Goal: Task Accomplishment & Management: Complete application form

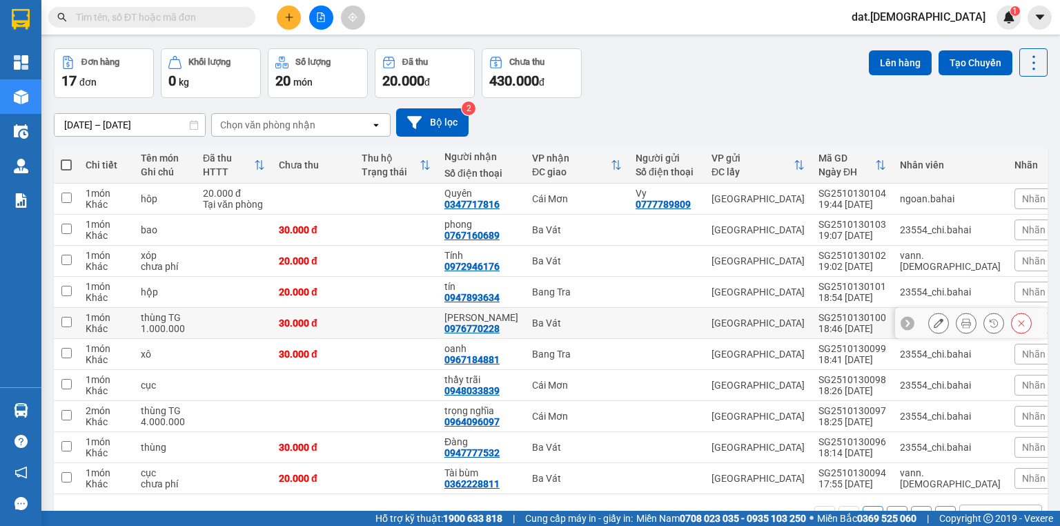
scroll to position [90, 0]
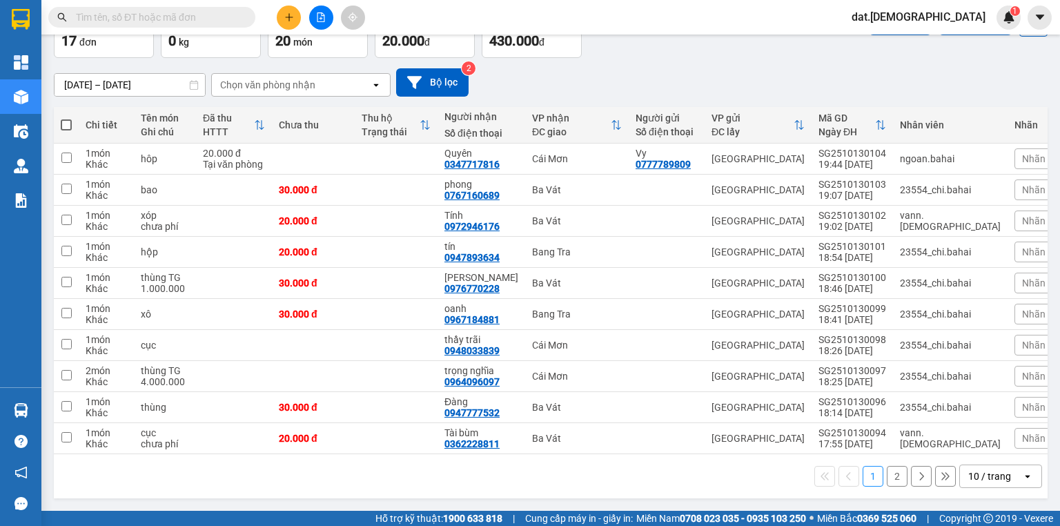
click at [1022, 474] on icon "open" at bounding box center [1027, 475] width 11 height 11
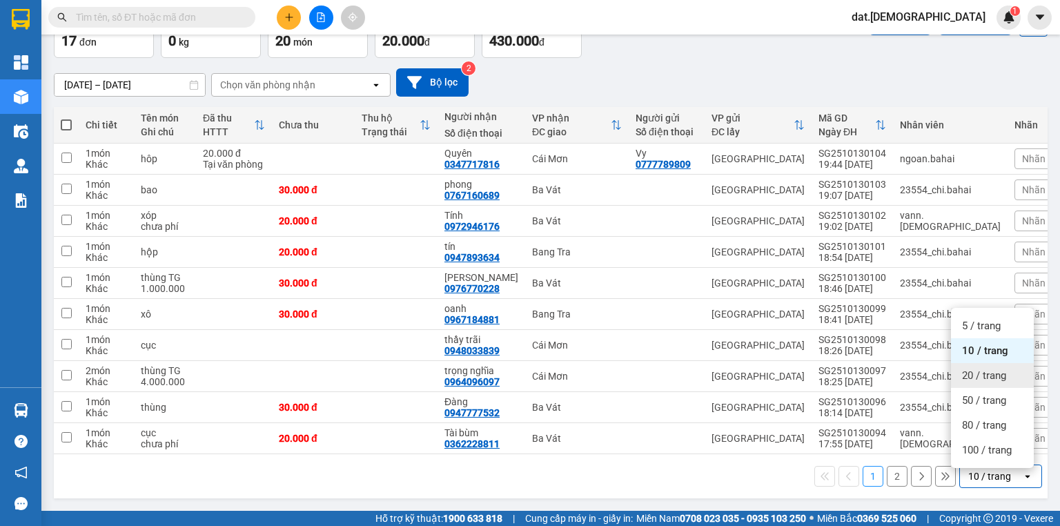
click at [981, 368] on span "20 / trang" at bounding box center [984, 375] width 44 height 14
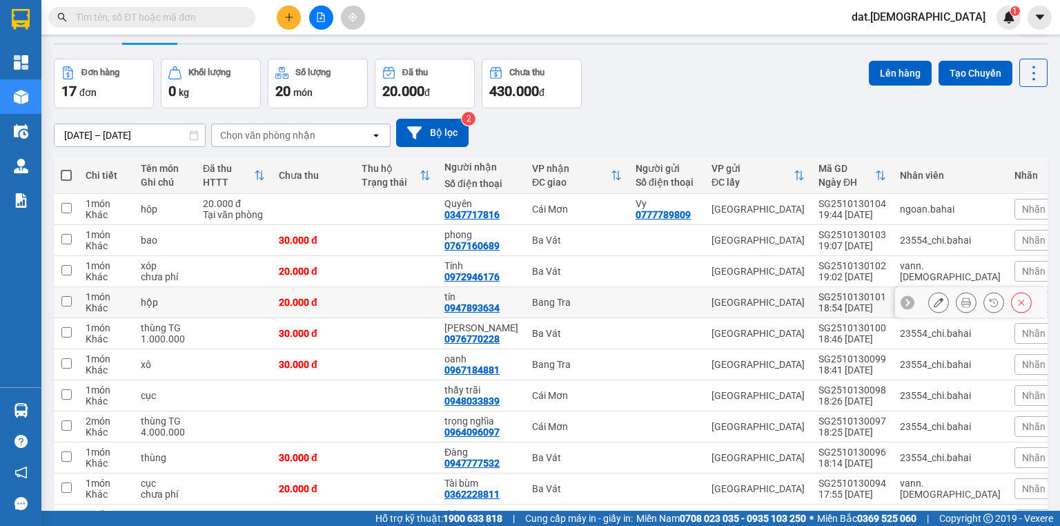
scroll to position [0, 0]
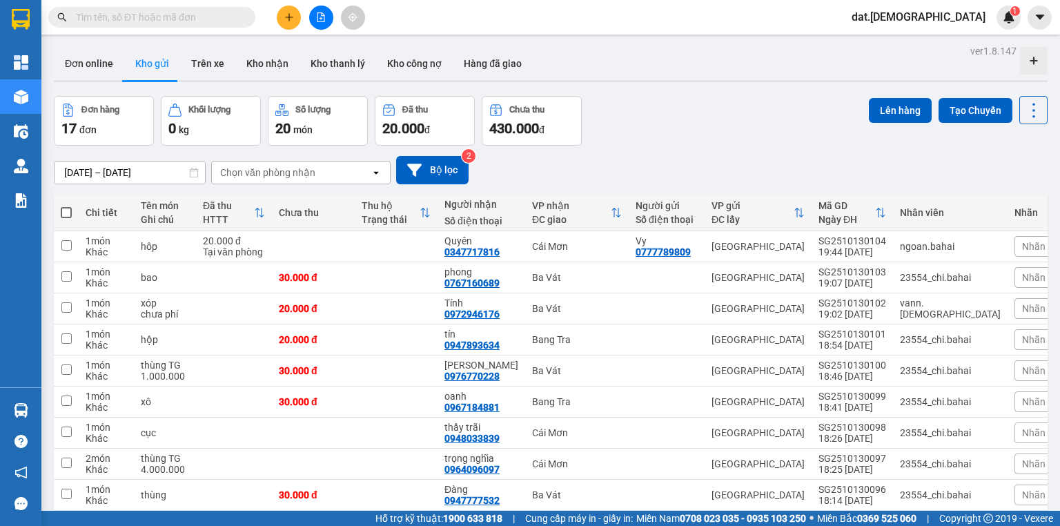
click at [375, 172] on icon at bounding box center [375, 172] width 5 height 3
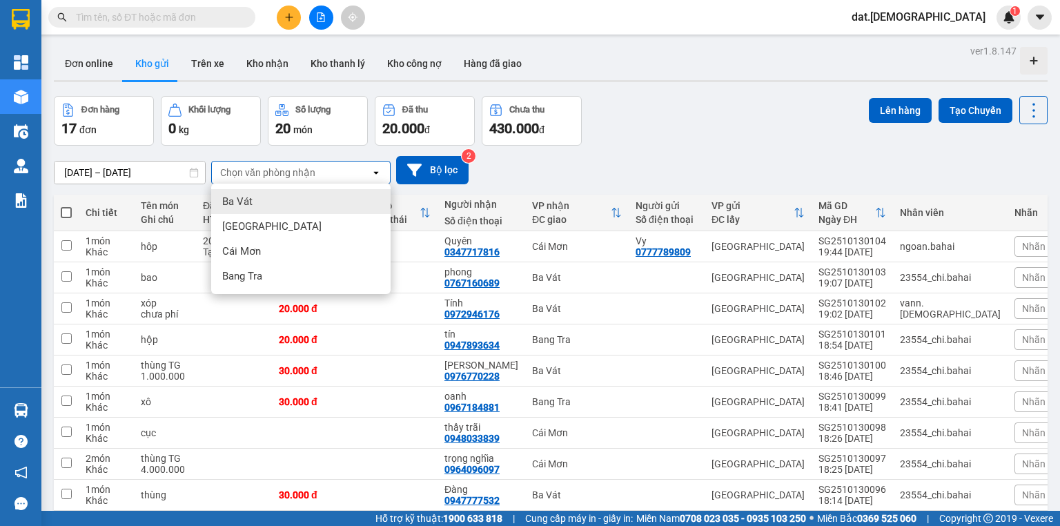
click at [262, 211] on div "Ba Vát" at bounding box center [300, 201] width 179 height 25
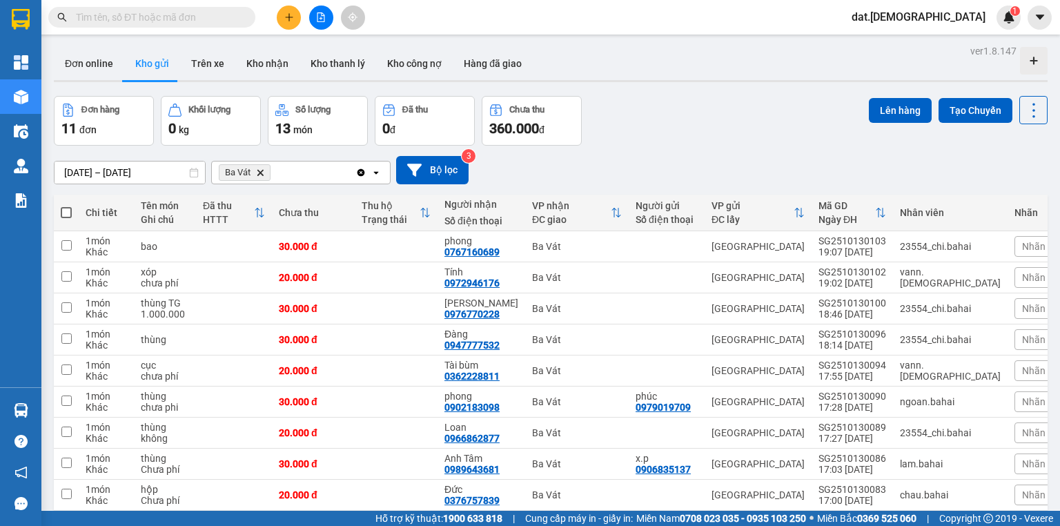
click at [377, 170] on icon "open" at bounding box center [375, 172] width 11 height 11
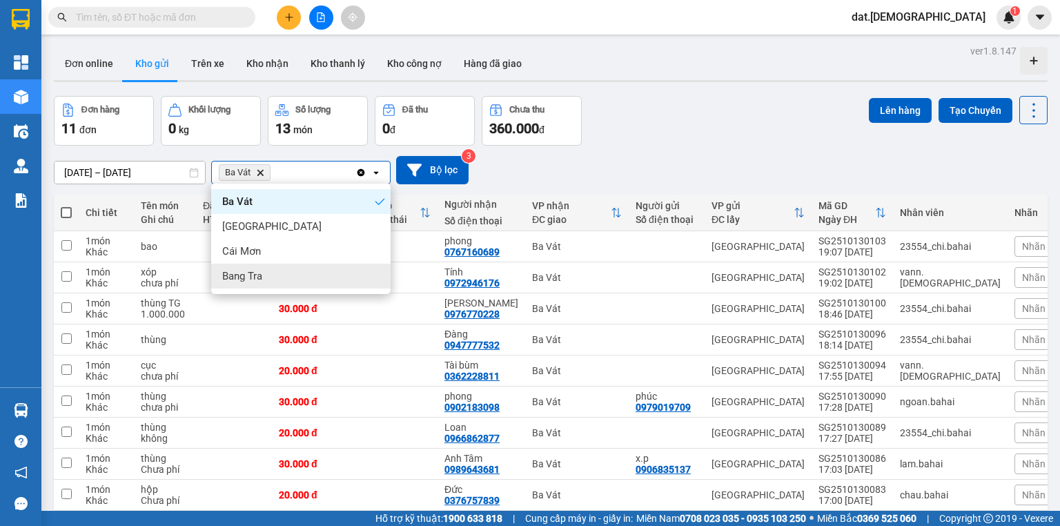
click at [268, 278] on div "Bang Tra" at bounding box center [300, 276] width 179 height 25
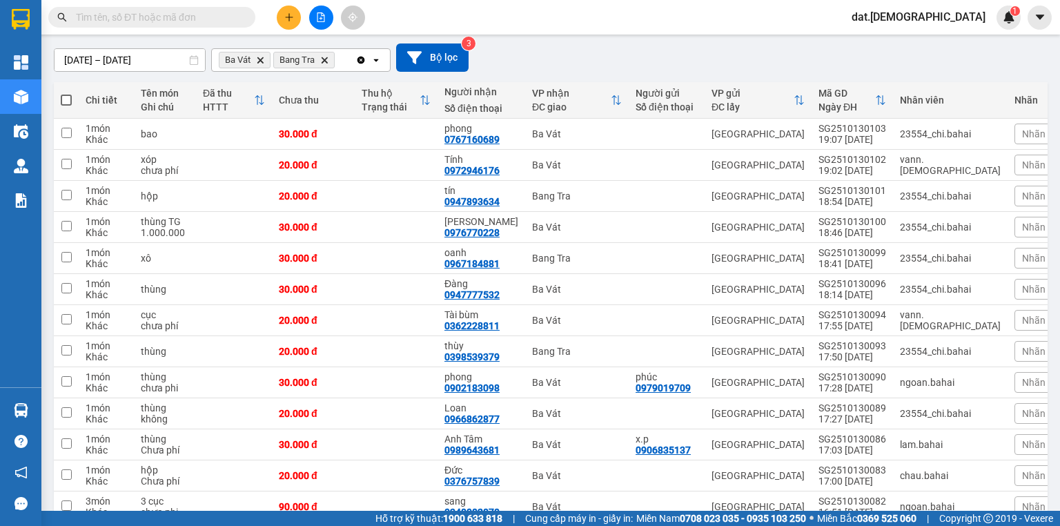
scroll to position [115, 0]
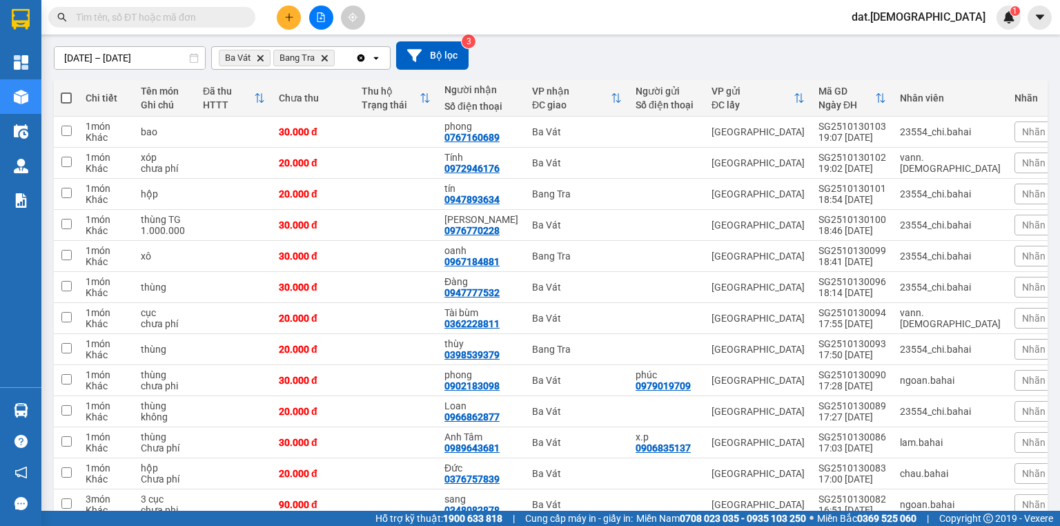
click at [68, 99] on span at bounding box center [66, 97] width 11 height 11
click at [66, 91] on input "checkbox" at bounding box center [66, 91] width 0 height 0
checkbox input "true"
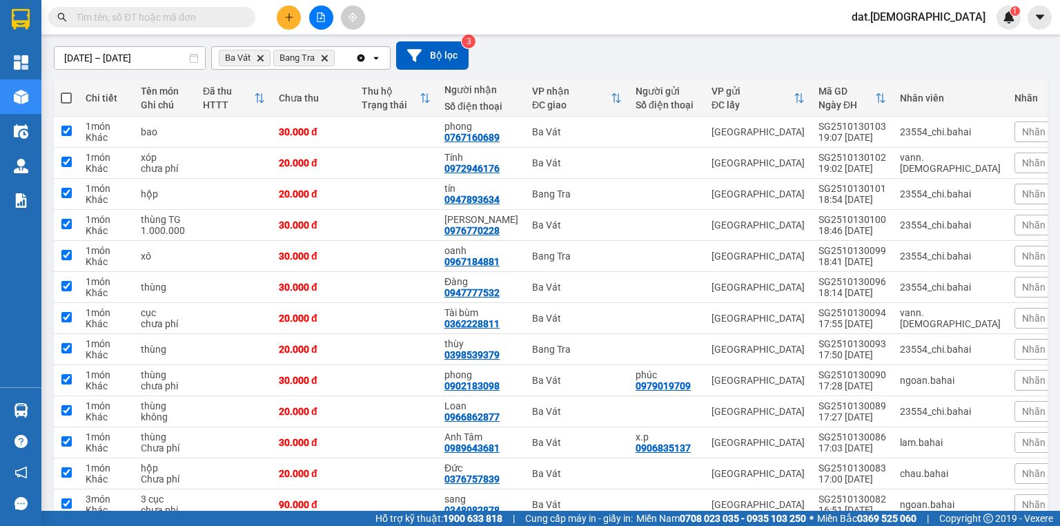
checkbox input "true"
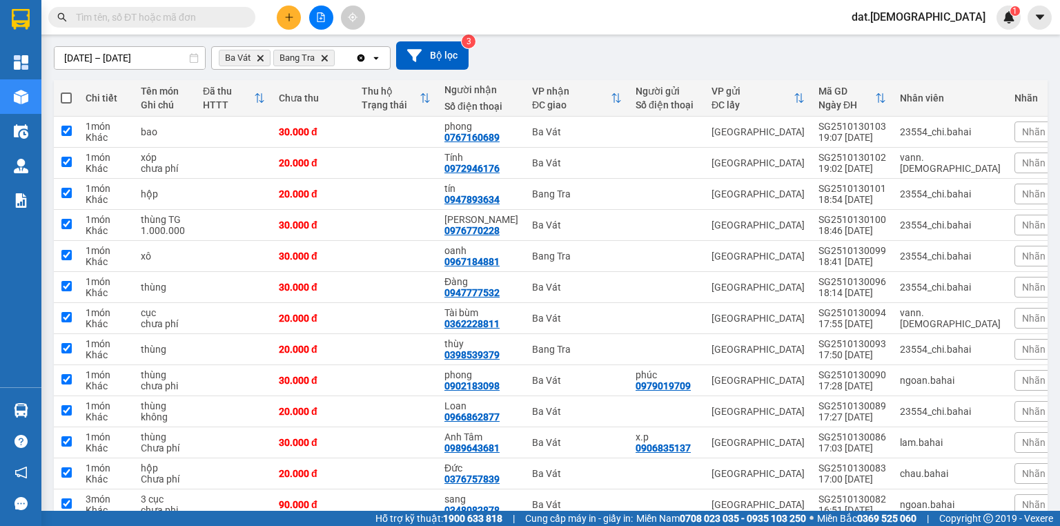
checkbox input "true"
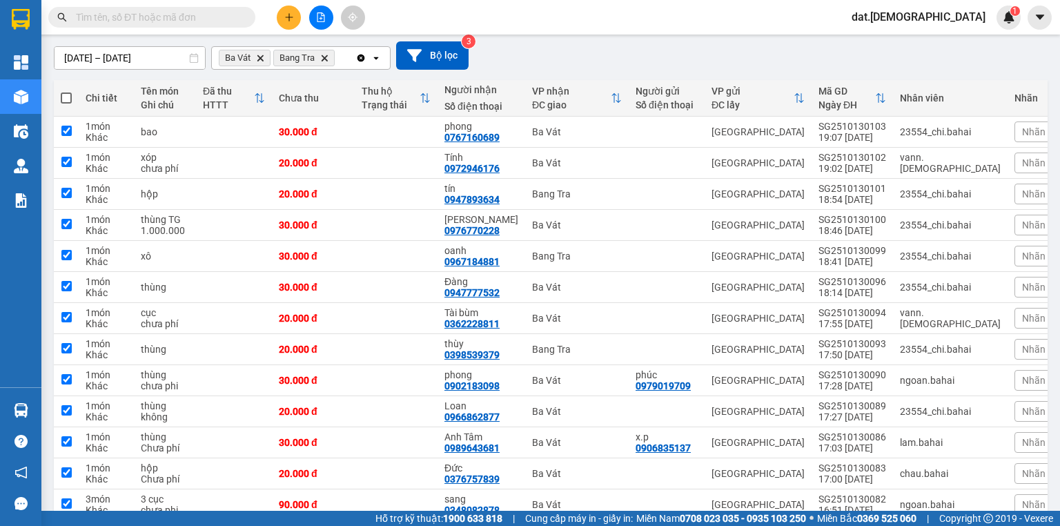
checkbox input "true"
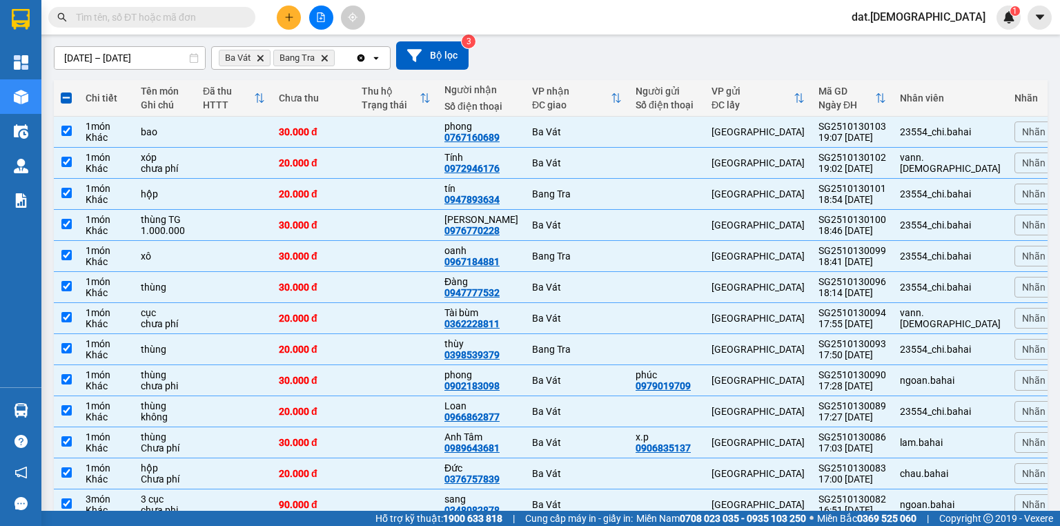
scroll to position [4, 0]
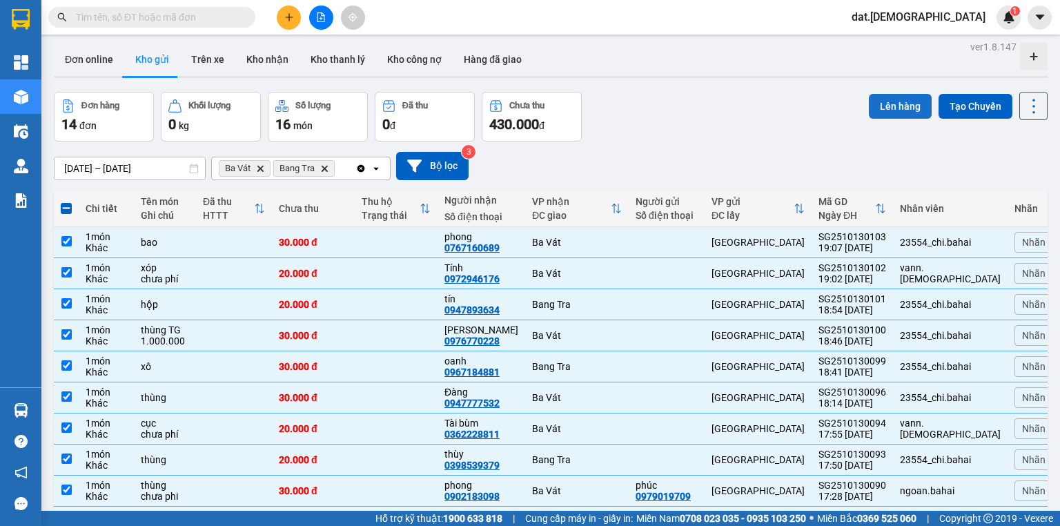
click at [888, 99] on button "Lên hàng" at bounding box center [899, 106] width 63 height 25
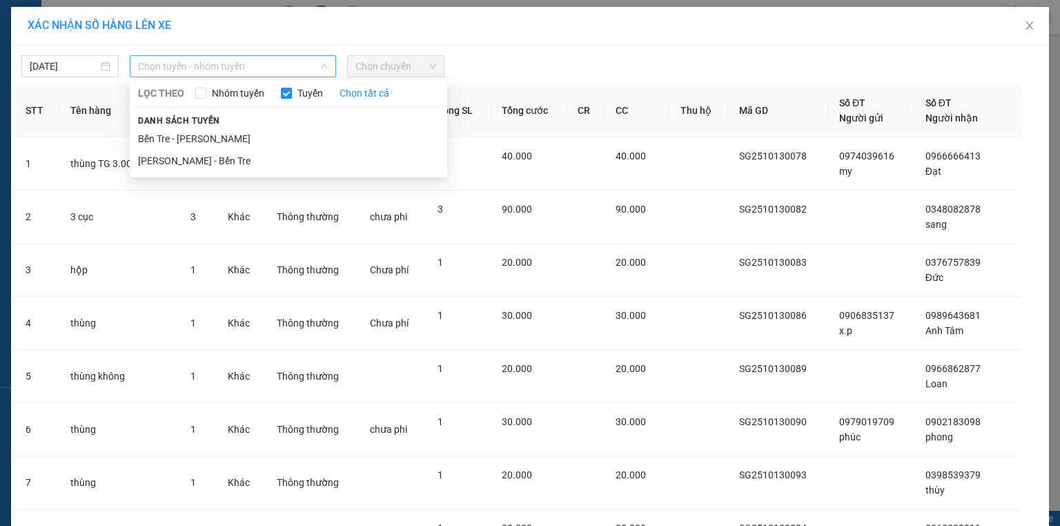
click at [295, 68] on span "Chọn tuyến - nhóm tuyến" at bounding box center [233, 66] width 190 height 21
click at [218, 155] on li "[PERSON_NAME] - Bến Tre" at bounding box center [288, 161] width 317 height 22
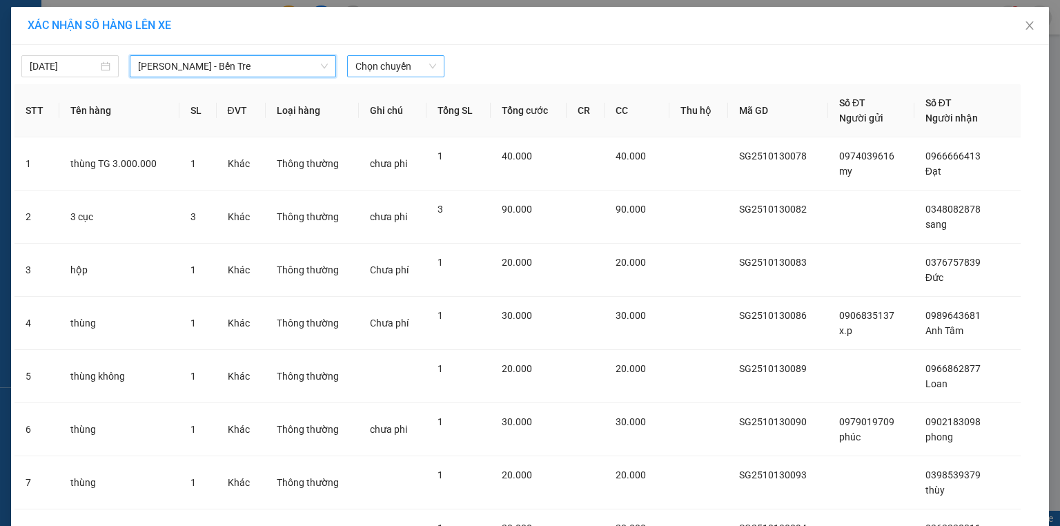
click at [371, 67] on span "Chọn chuyến" at bounding box center [395, 66] width 81 height 21
type input "05"
click at [424, 119] on div "Thêm chuyến " 05:00 "" at bounding box center [416, 116] width 147 height 23
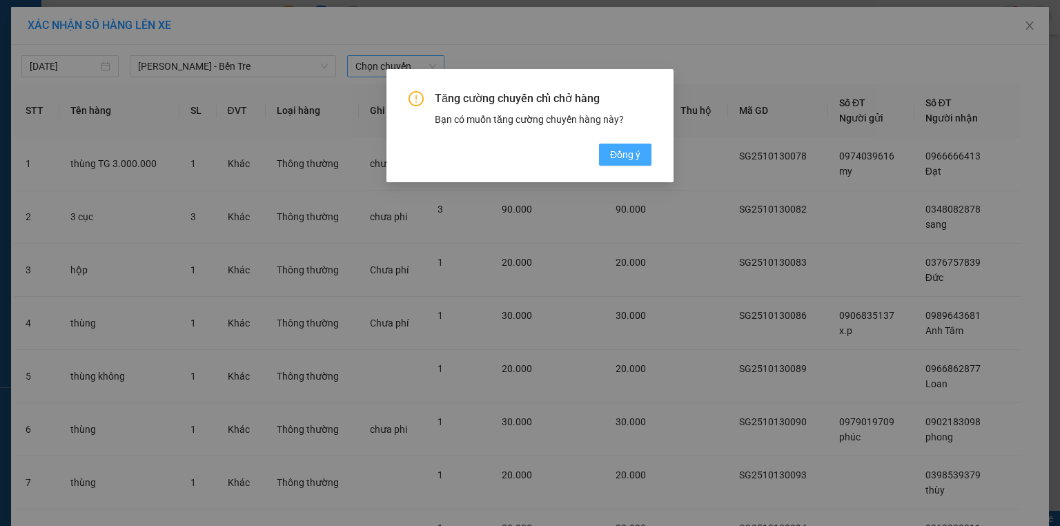
click at [610, 155] on span "Đồng ý" at bounding box center [625, 154] width 30 height 15
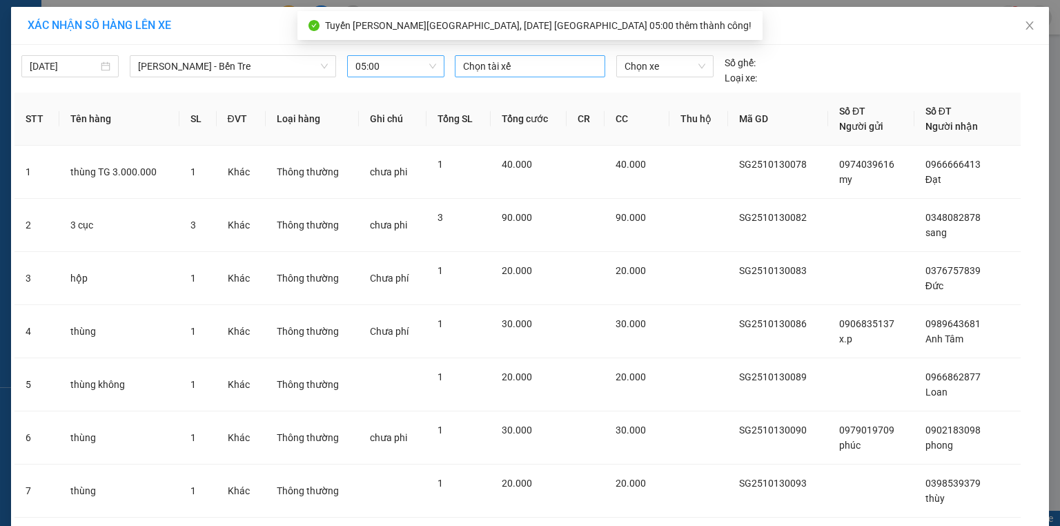
click at [519, 66] on div at bounding box center [529, 66] width 143 height 17
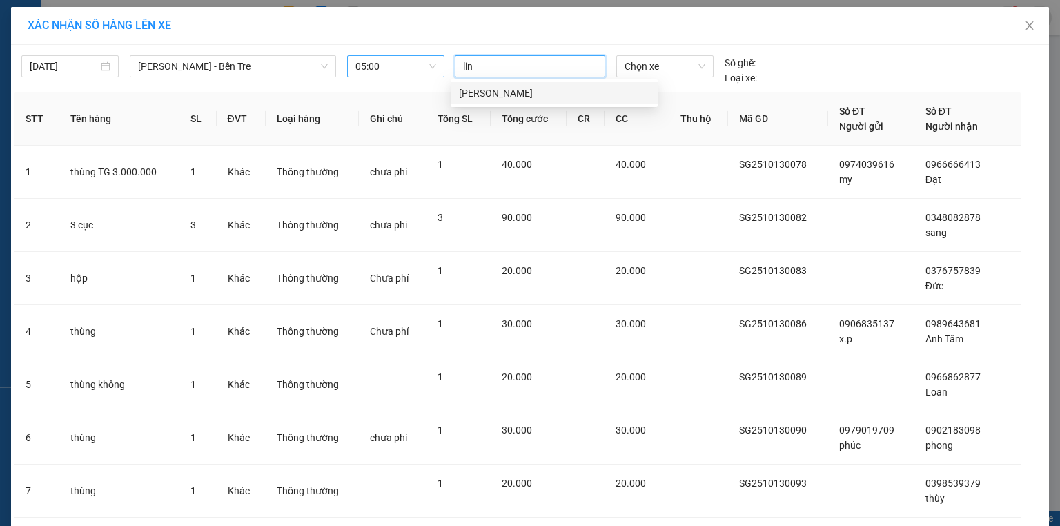
type input "linh"
click at [479, 89] on div "Linh" at bounding box center [554, 93] width 190 height 15
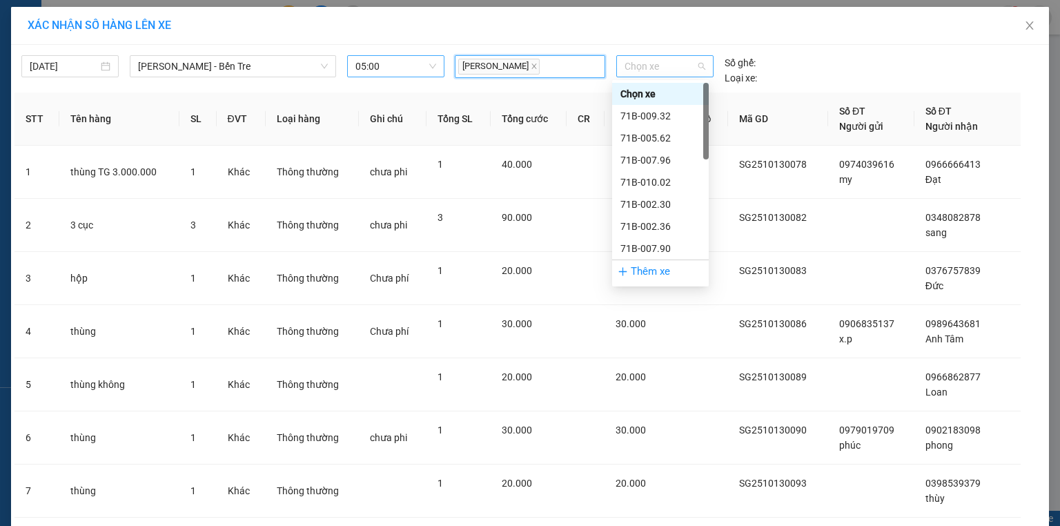
click at [653, 58] on span "Chọn xe" at bounding box center [664, 66] width 80 height 21
click at [660, 110] on div "71B-009.32" at bounding box center [660, 115] width 80 height 15
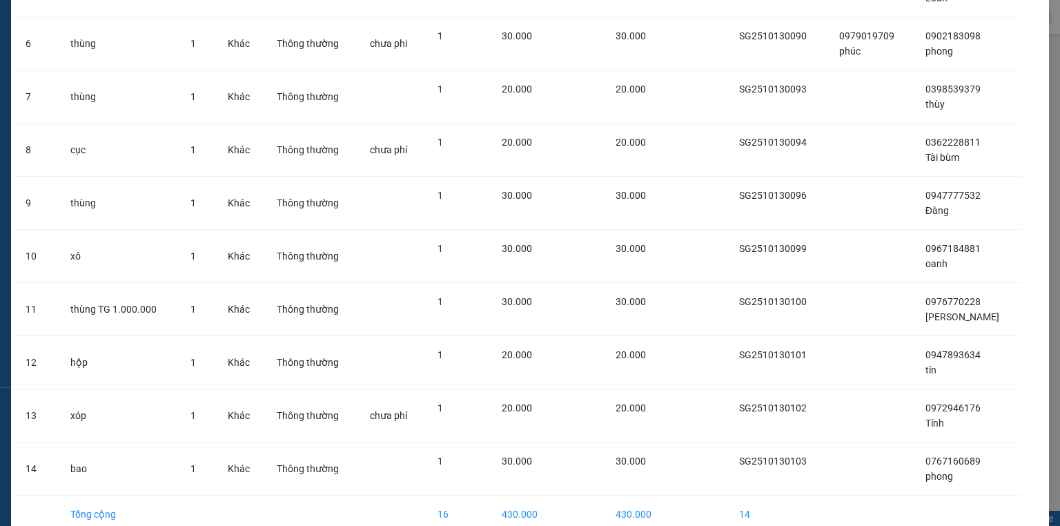
scroll to position [453, 0]
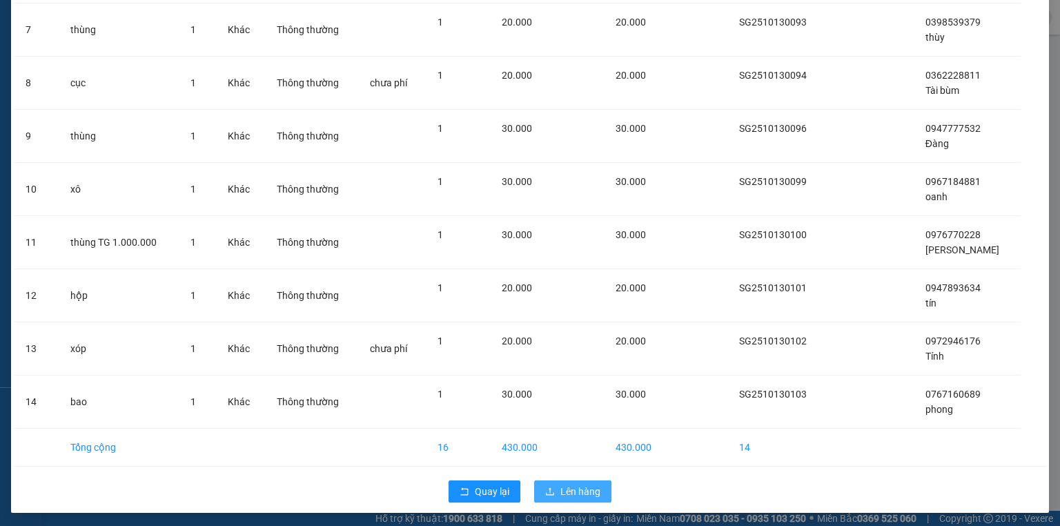
click at [574, 484] on span "Lên hàng" at bounding box center [580, 491] width 40 height 15
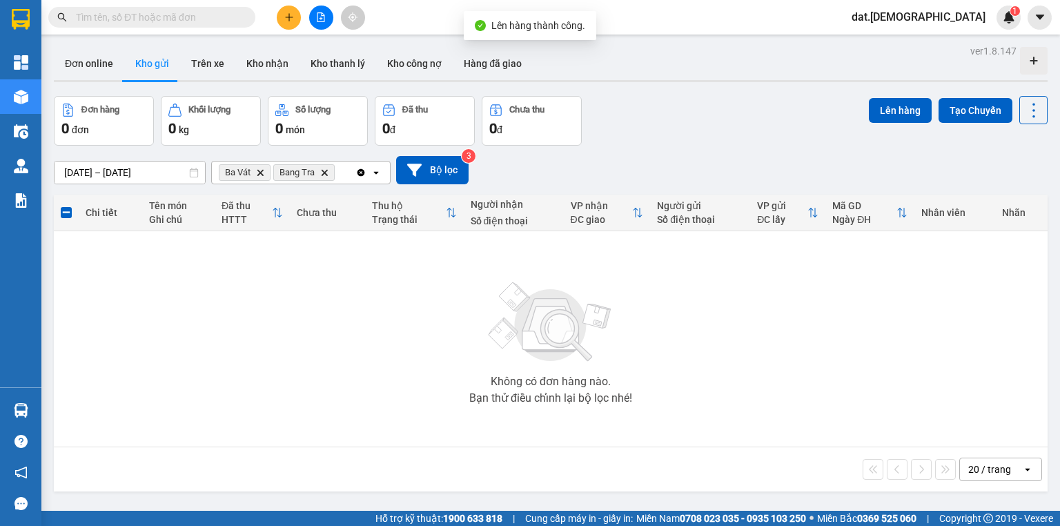
click at [259, 172] on icon "Ba Vát, close by backspace" at bounding box center [260, 172] width 6 height 6
click at [272, 170] on icon "Bang Tra, close by backspace" at bounding box center [270, 172] width 6 height 6
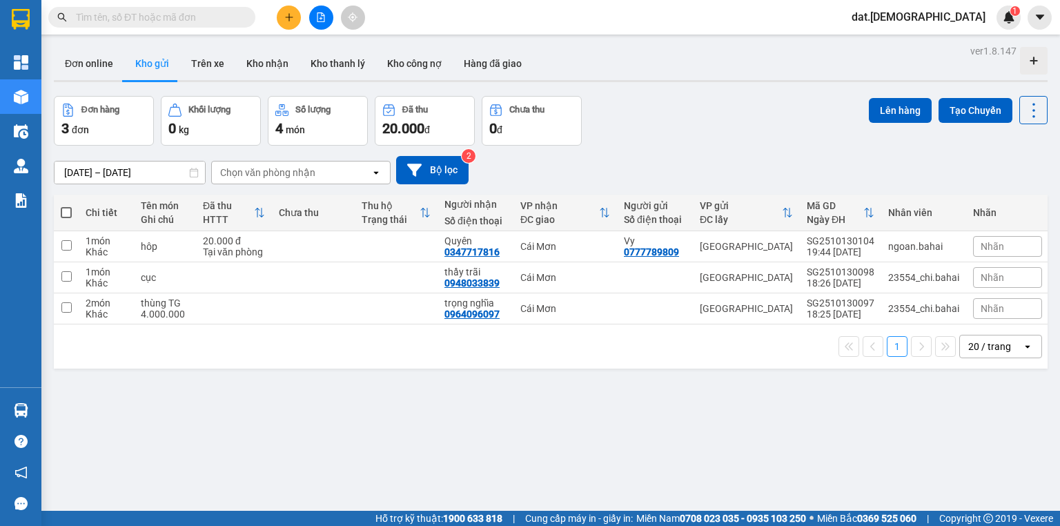
drag, startPoint x: 363, startPoint y: 30, endPoint x: 331, endPoint y: 435, distance: 405.5
click at [331, 435] on div "ver 1.8.147 Đơn online Kho gửi Trên xe Kho nhận Kho thanh lý Kho công nợ Hàng đ…" at bounding box center [550, 304] width 1004 height 526
click at [557, 306] on div "Cái Mơn" at bounding box center [565, 308] width 90 height 11
checkbox input "true"
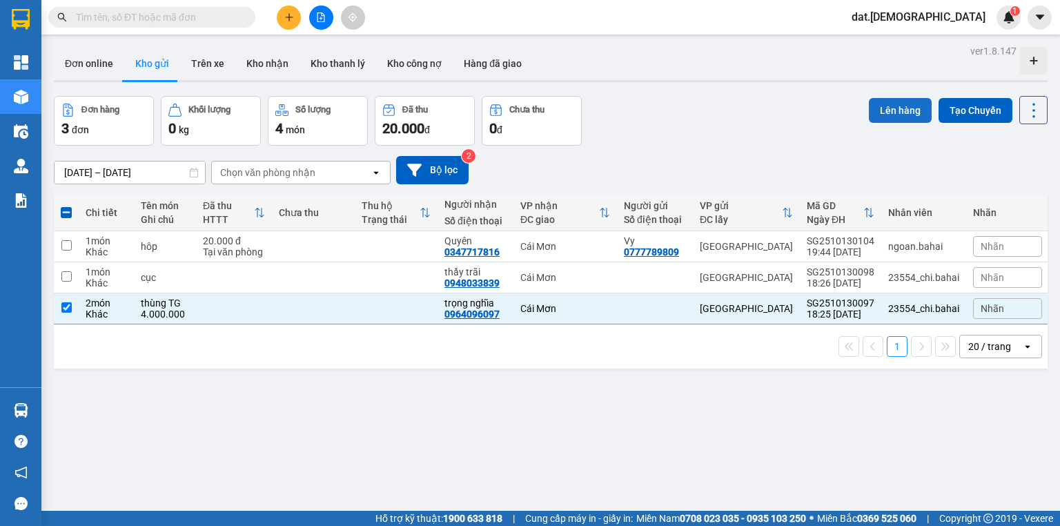
click at [907, 102] on button "Lên hàng" at bounding box center [899, 110] width 63 height 25
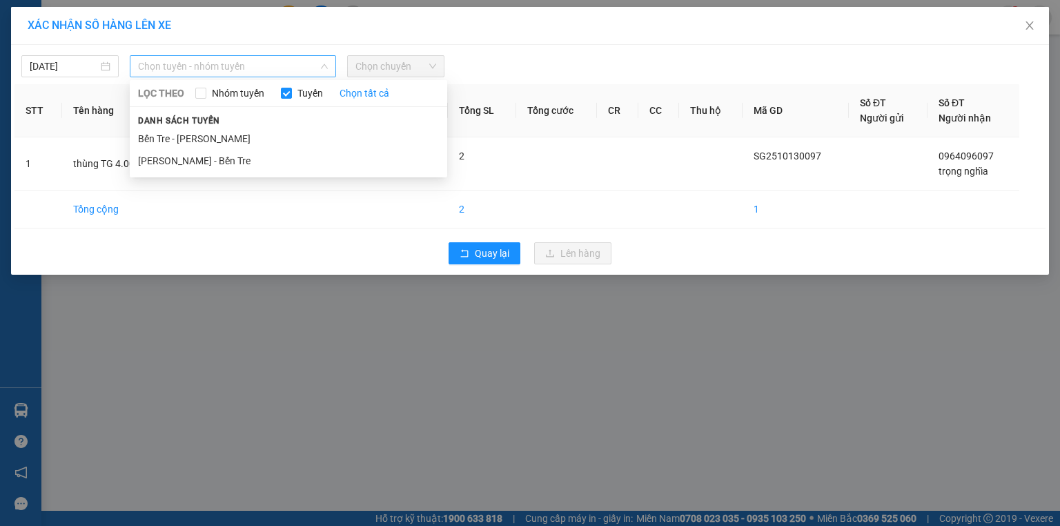
click at [246, 67] on span "Chọn tuyến - nhóm tuyến" at bounding box center [233, 66] width 190 height 21
click at [204, 163] on li "[PERSON_NAME] - Bến Tre" at bounding box center [288, 161] width 317 height 22
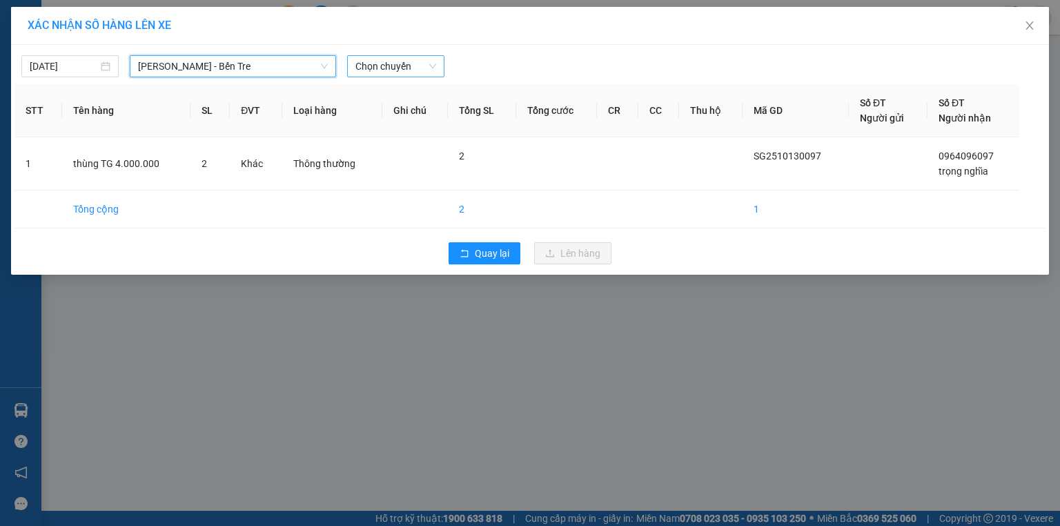
click at [406, 66] on span "Chọn chuyến" at bounding box center [395, 66] width 81 height 21
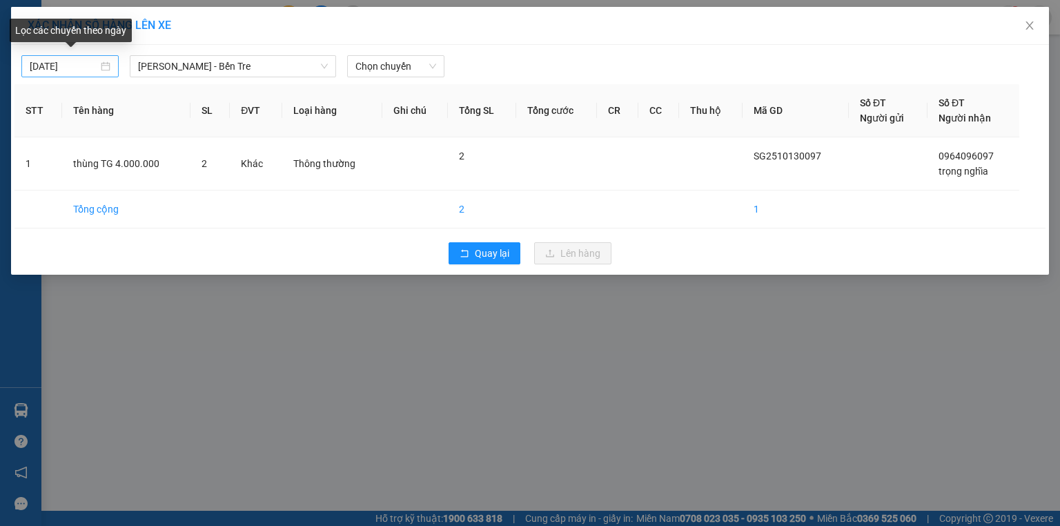
click at [106, 63] on div "13/10/2025" at bounding box center [70, 66] width 81 height 15
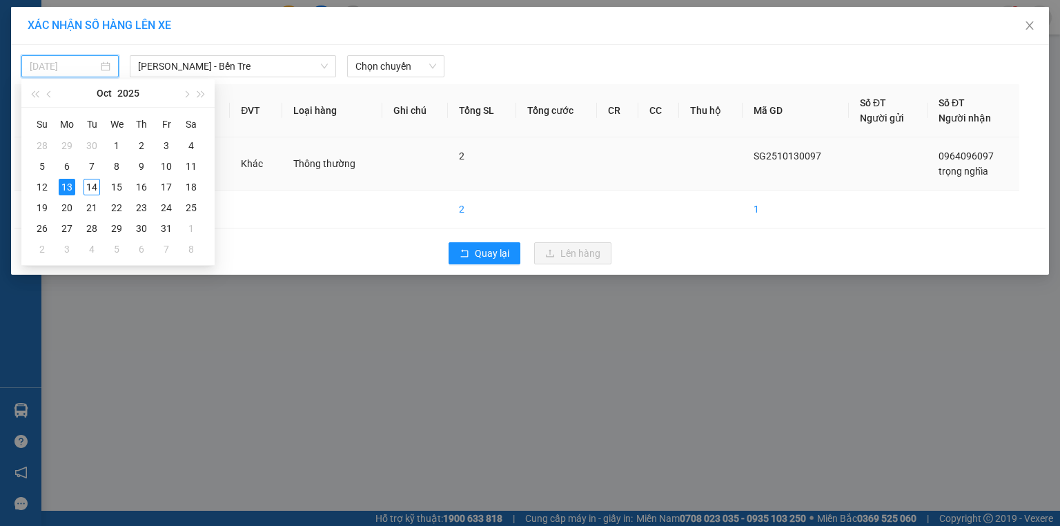
click at [93, 188] on div "14" at bounding box center [91, 187] width 17 height 17
type input "[DATE]"
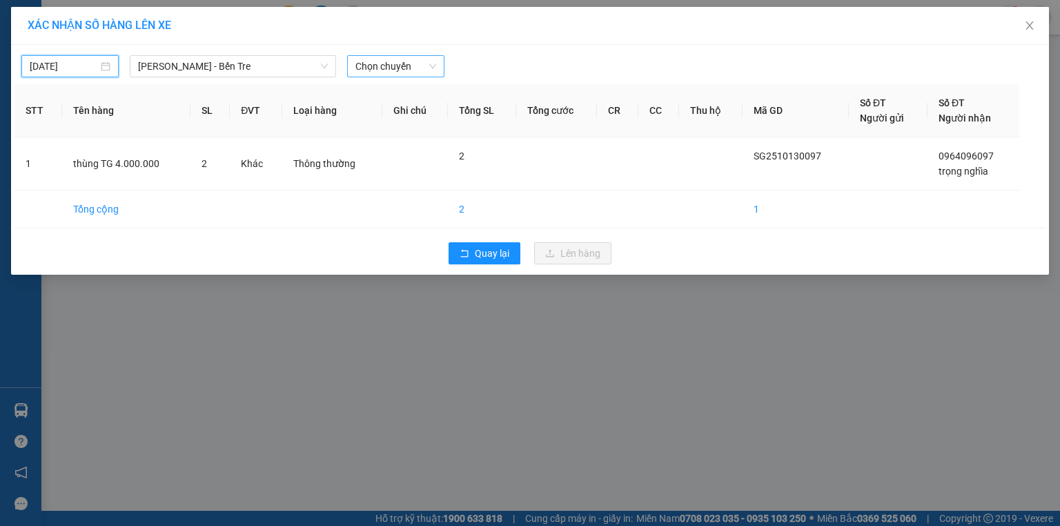
click at [385, 66] on span "Chọn chuyến" at bounding box center [395, 66] width 81 height 21
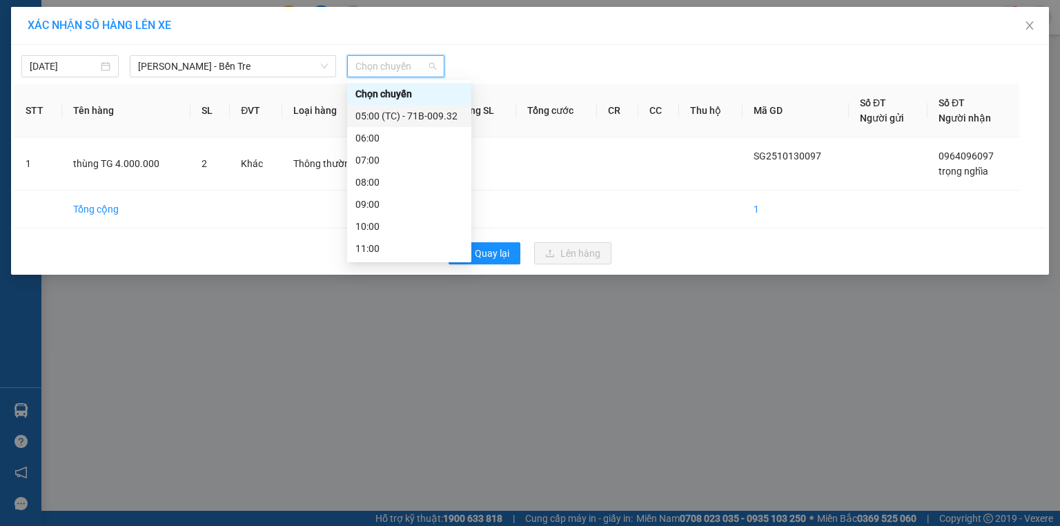
click at [388, 113] on div "05:00 (TC) - 71B-009.32" at bounding box center [409, 115] width 108 height 15
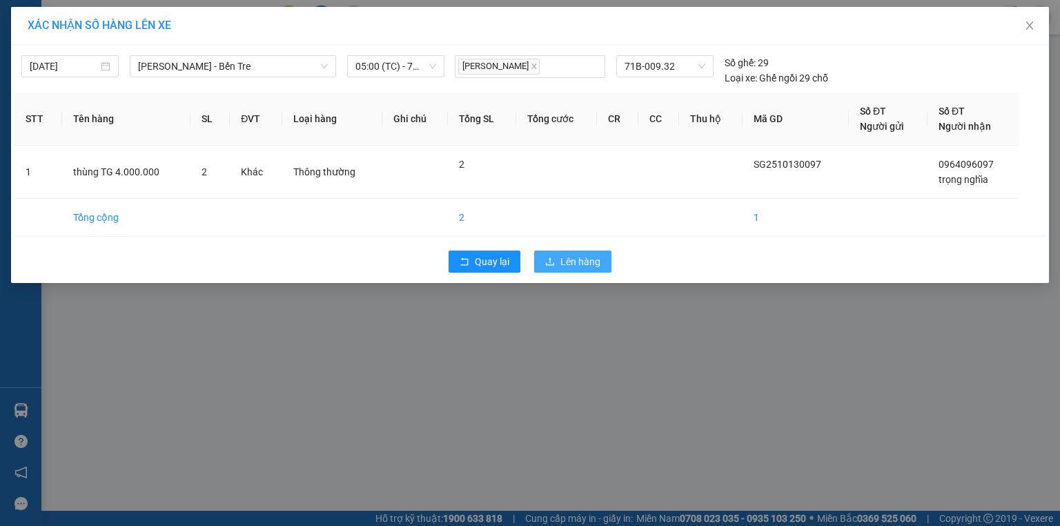
click at [588, 264] on span "Lên hàng" at bounding box center [580, 261] width 40 height 15
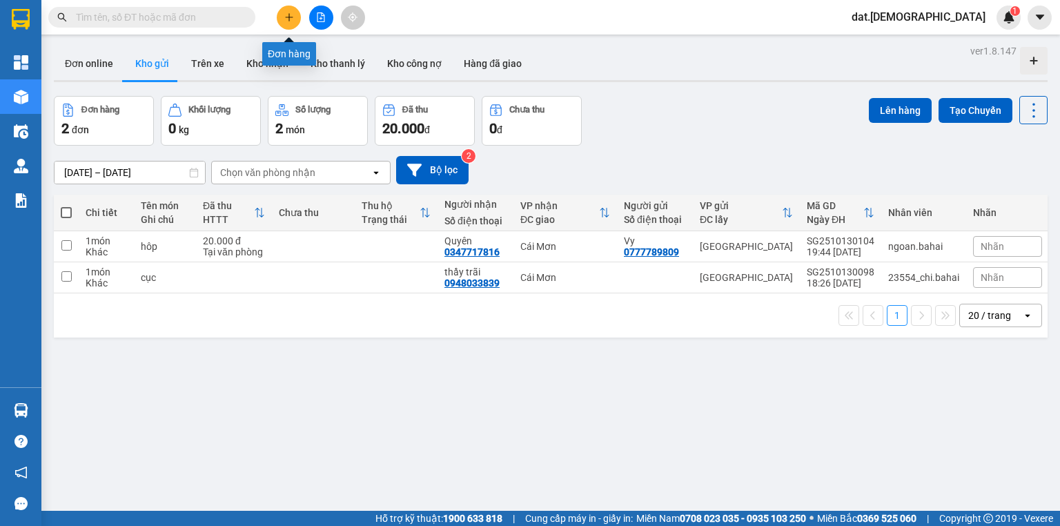
click at [285, 17] on icon "plus" at bounding box center [289, 17] width 10 height 10
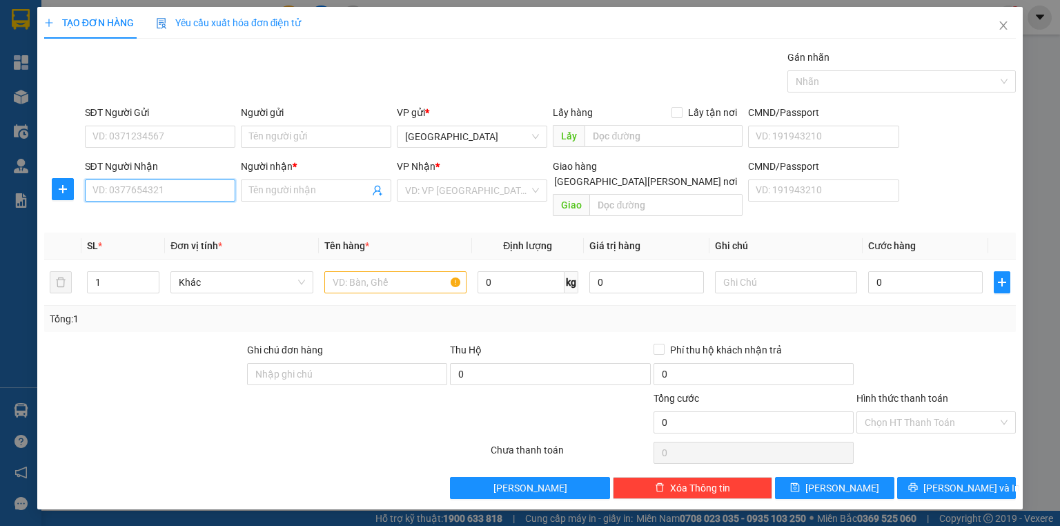
click at [168, 186] on input "SĐT Người Nhận" at bounding box center [160, 190] width 150 height 22
click at [147, 215] on div "0945790479 - Kha" at bounding box center [160, 217] width 134 height 15
type input "0945790479"
type input "Kha"
type input "0945790479"
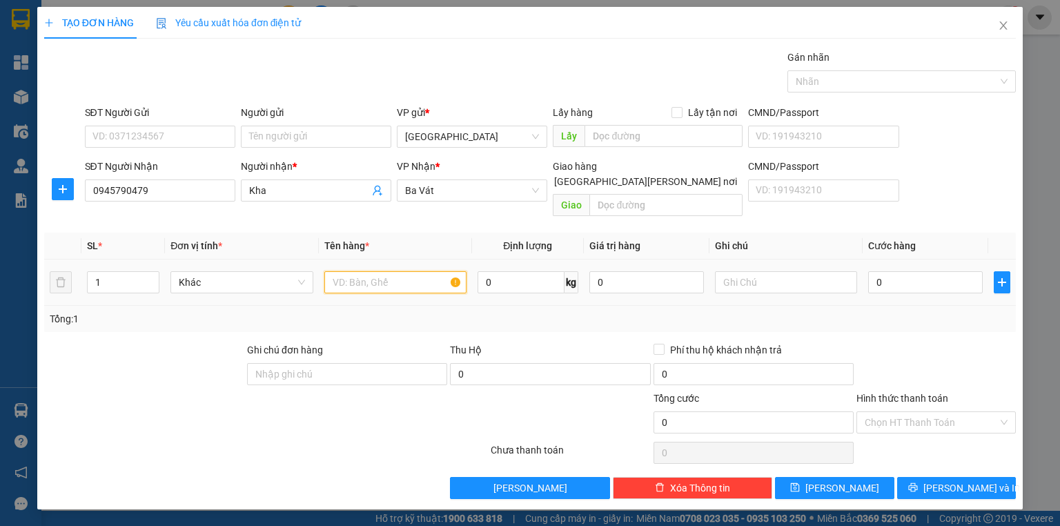
click at [352, 271] on input "text" at bounding box center [395, 282] width 142 height 22
type input "thùng"
click at [907, 271] on input "0" at bounding box center [925, 282] width 115 height 22
type input "5"
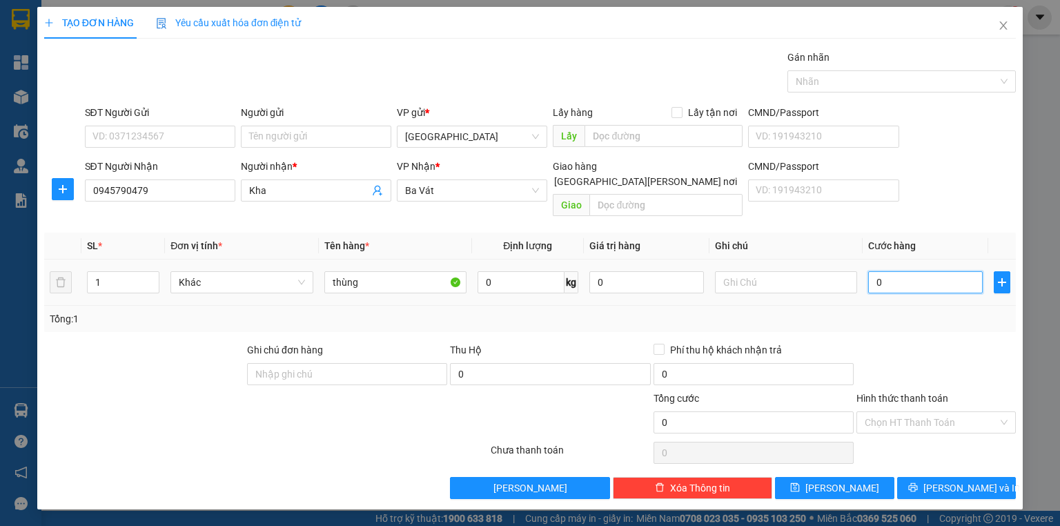
type input "5"
type input "50"
type input "500"
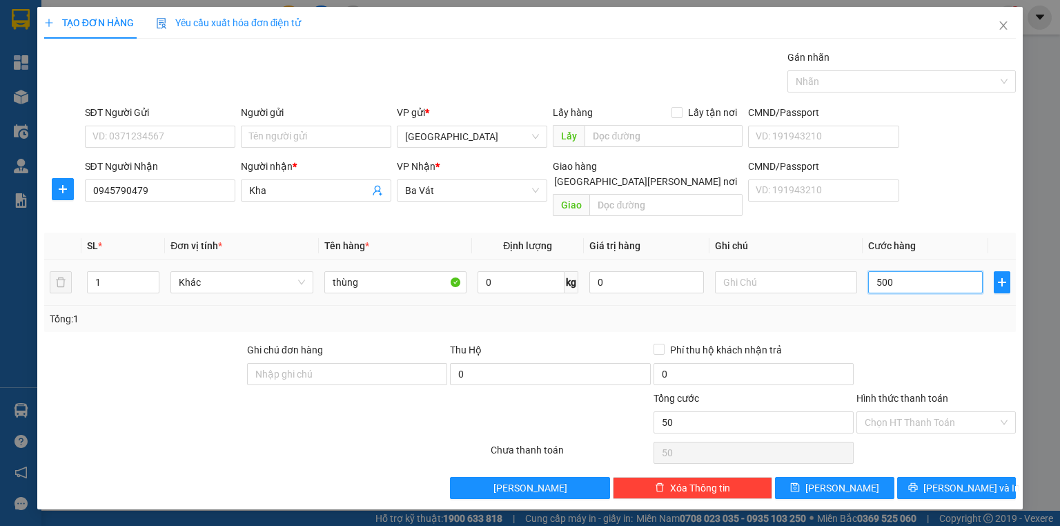
type input "500"
type input "5.000"
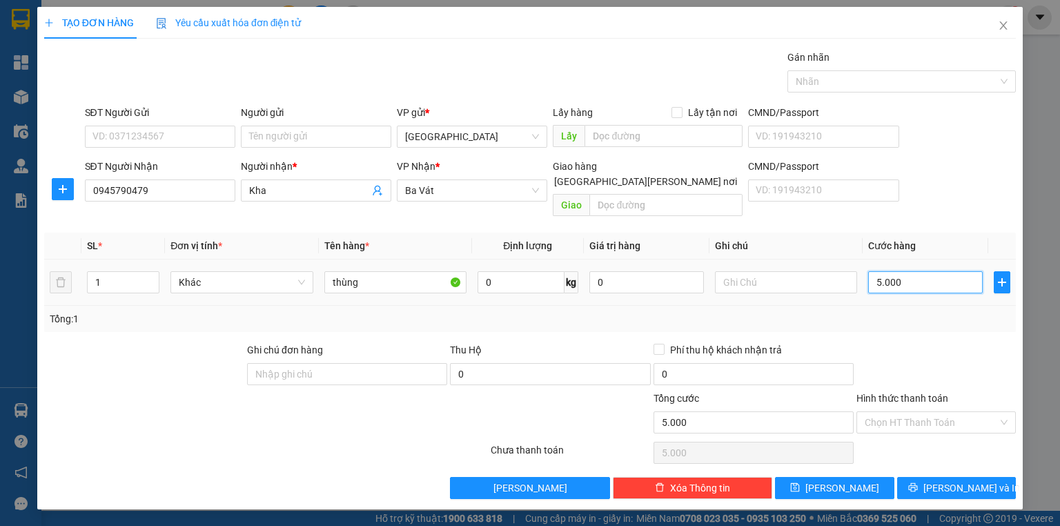
type input "50.000"
click at [922, 477] on button "Lưu và In" at bounding box center [956, 488] width 119 height 22
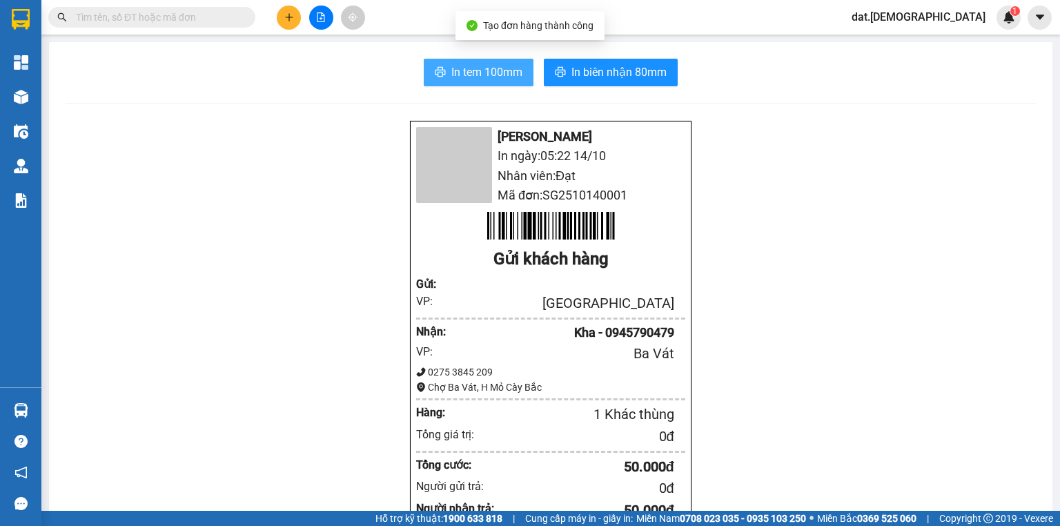
click at [481, 76] on span "In tem 100mm" at bounding box center [486, 71] width 71 height 17
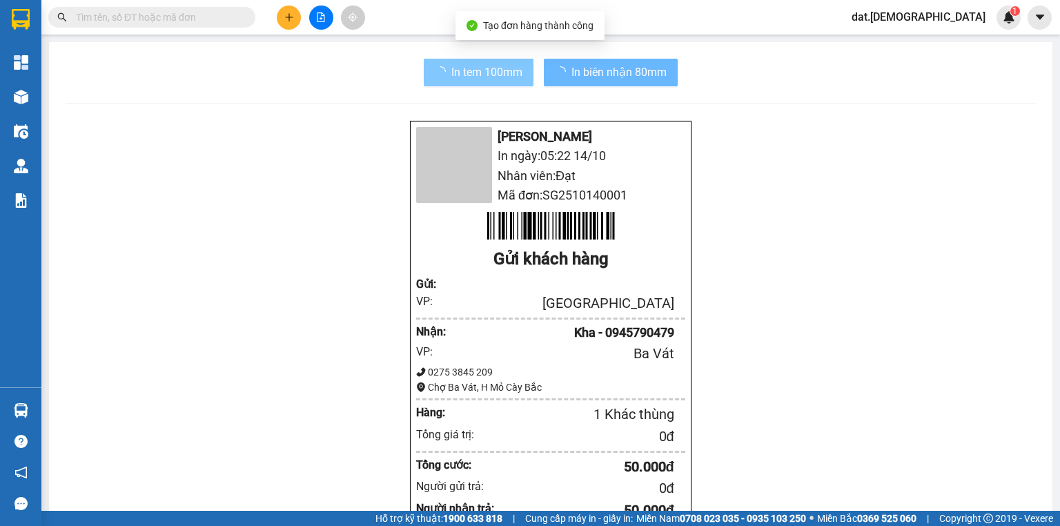
click at [590, 70] on span "In biên nhận 80mm" at bounding box center [618, 71] width 95 height 17
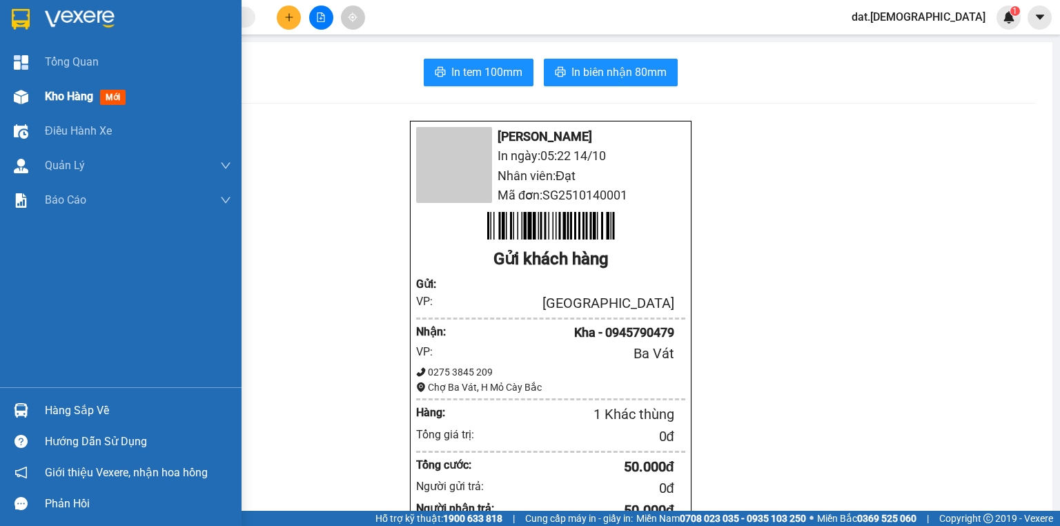
click at [115, 97] on span "mới" at bounding box center [113, 97] width 26 height 15
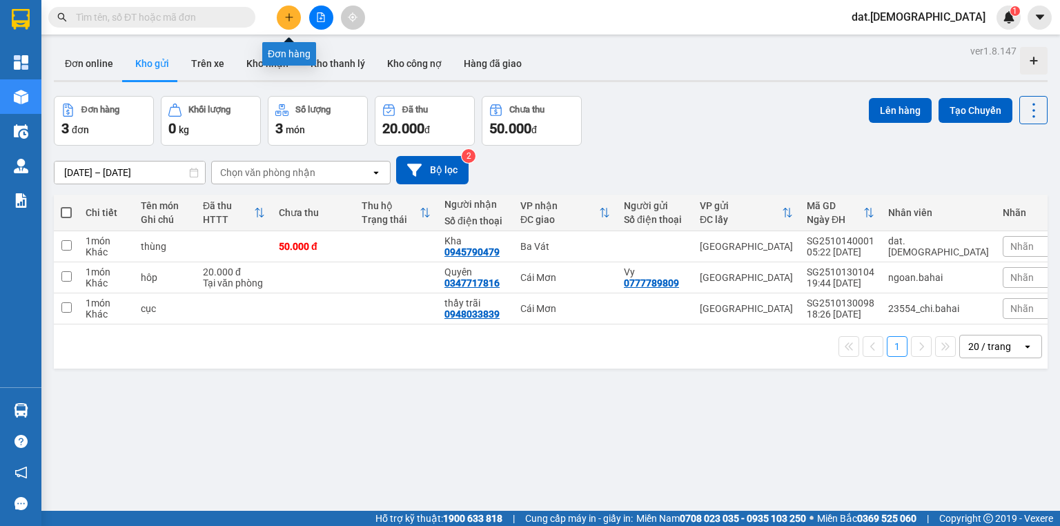
click at [284, 19] on icon "plus" at bounding box center [289, 17] width 10 height 10
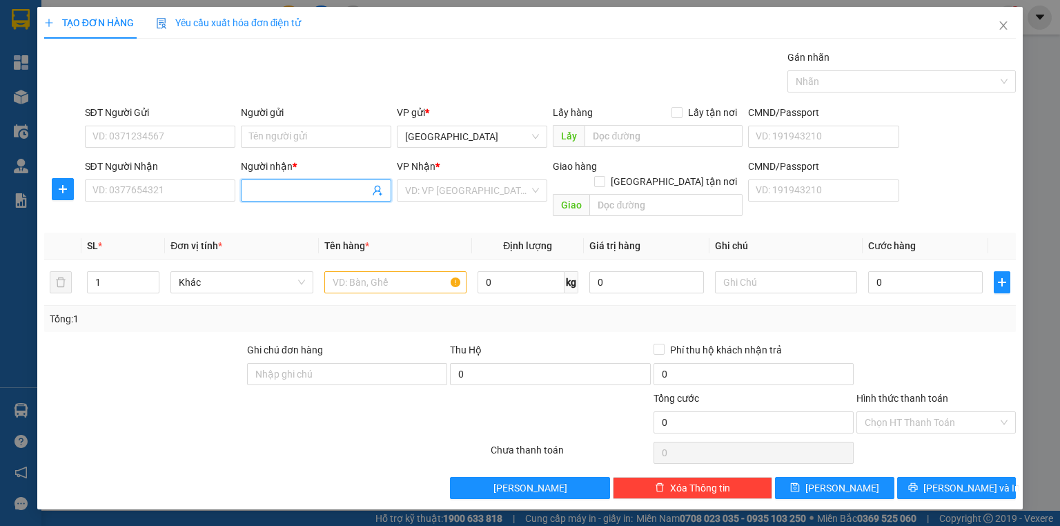
click at [261, 190] on input "Người nhận *" at bounding box center [309, 190] width 120 height 15
type input "A"
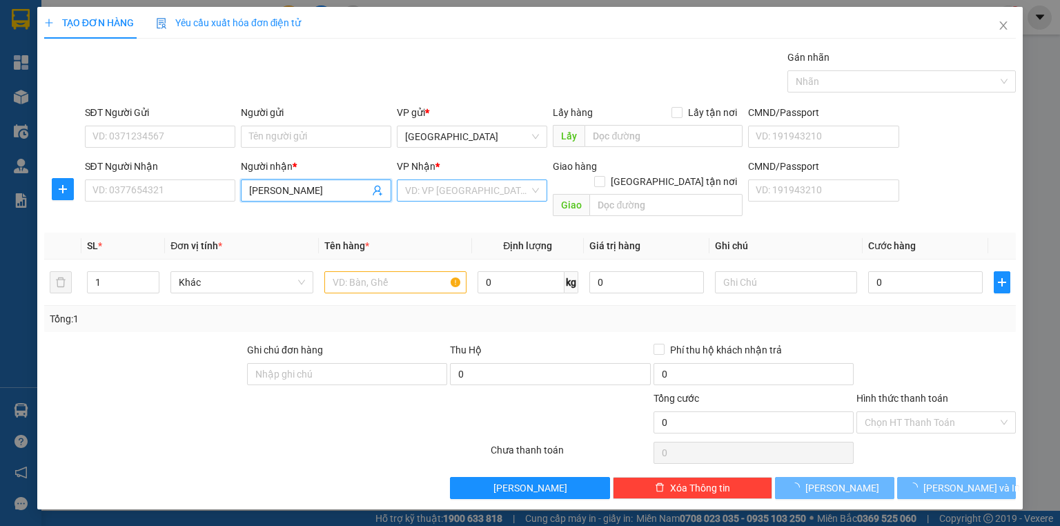
type input "Ánh Dương"
click at [420, 191] on input "search" at bounding box center [467, 190] width 124 height 21
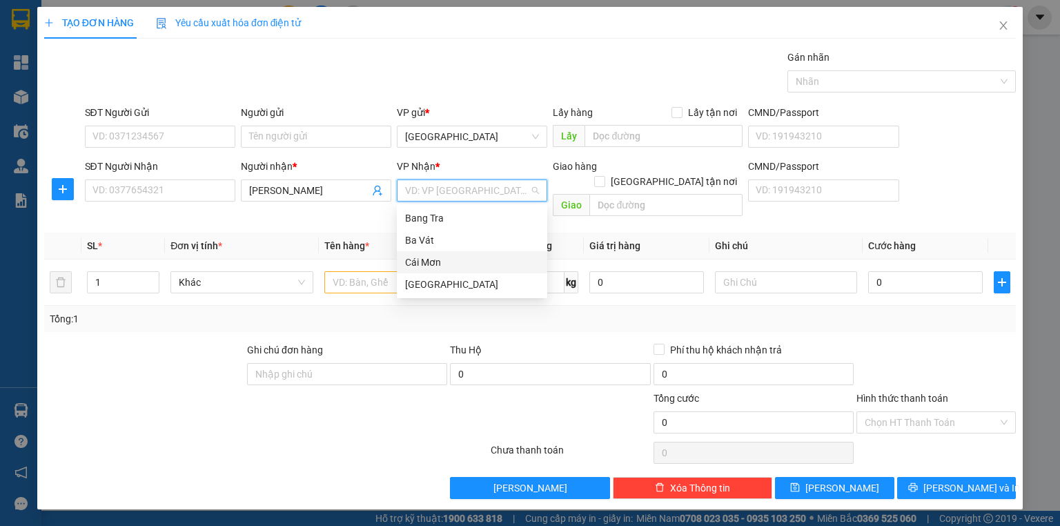
click at [414, 259] on div "Cái Mơn" at bounding box center [472, 262] width 134 height 15
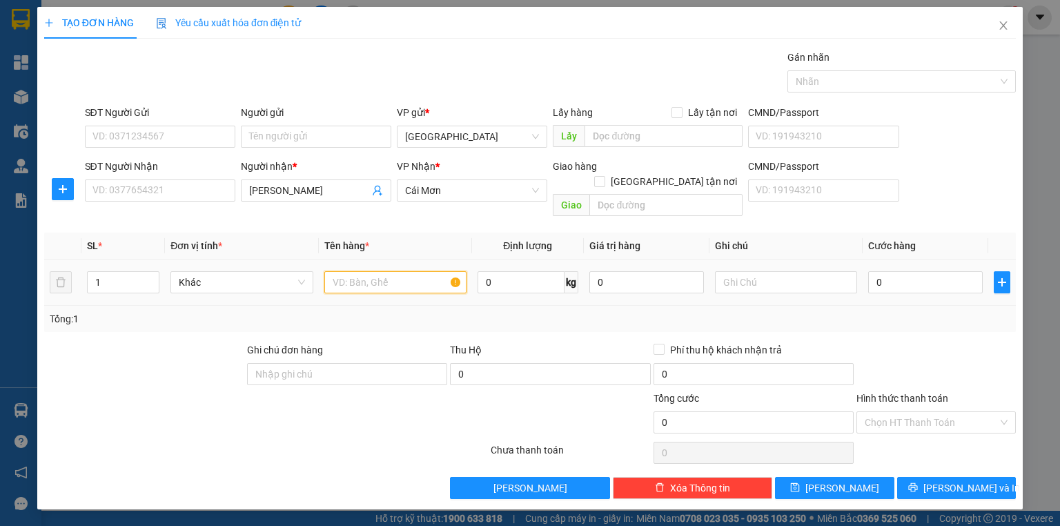
click at [347, 271] on input "text" at bounding box center [395, 282] width 142 height 22
type input "bó bông"
click at [777, 271] on input "text" at bounding box center [786, 282] width 142 height 22
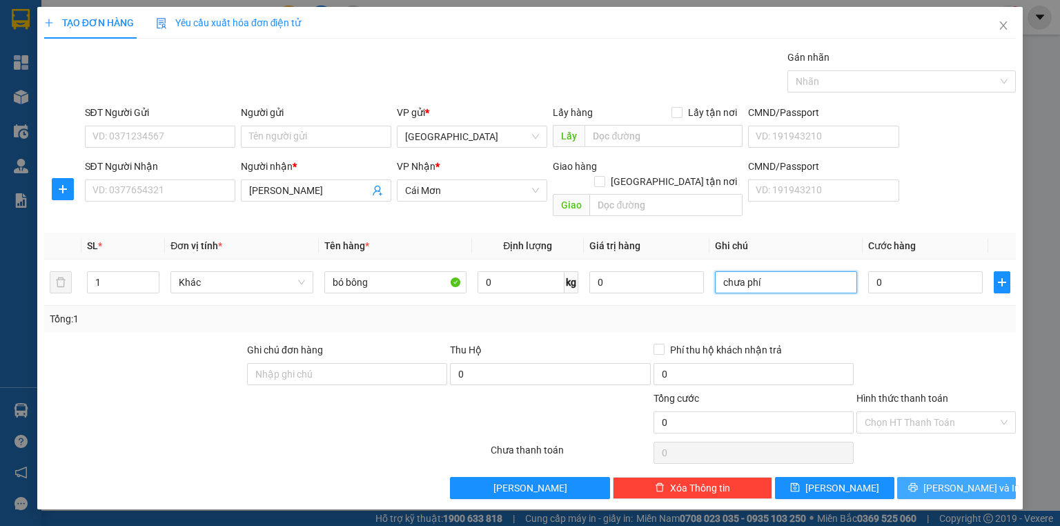
type input "chưa phí"
click at [917, 483] on icon "printer" at bounding box center [912, 487] width 9 height 9
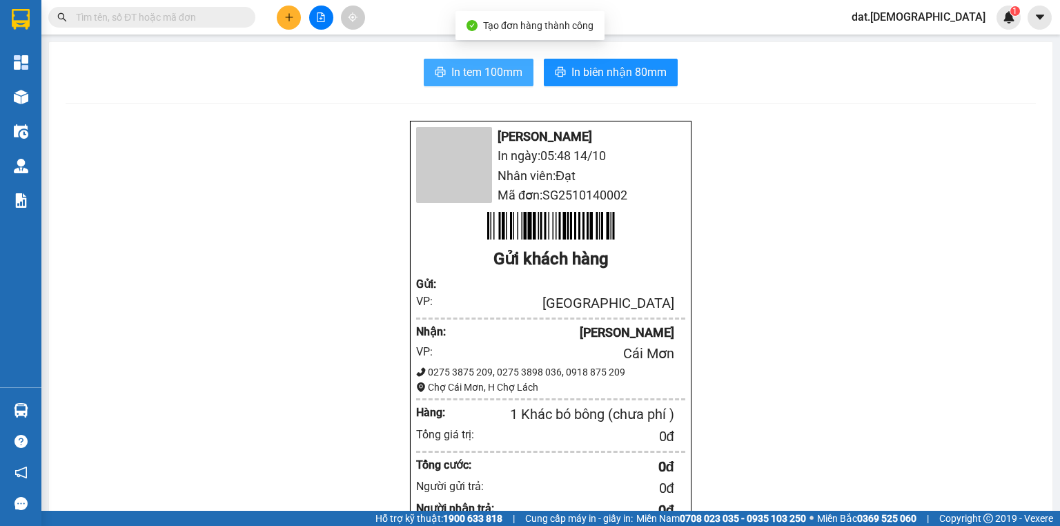
click at [451, 71] on span "In tem 100mm" at bounding box center [486, 71] width 71 height 17
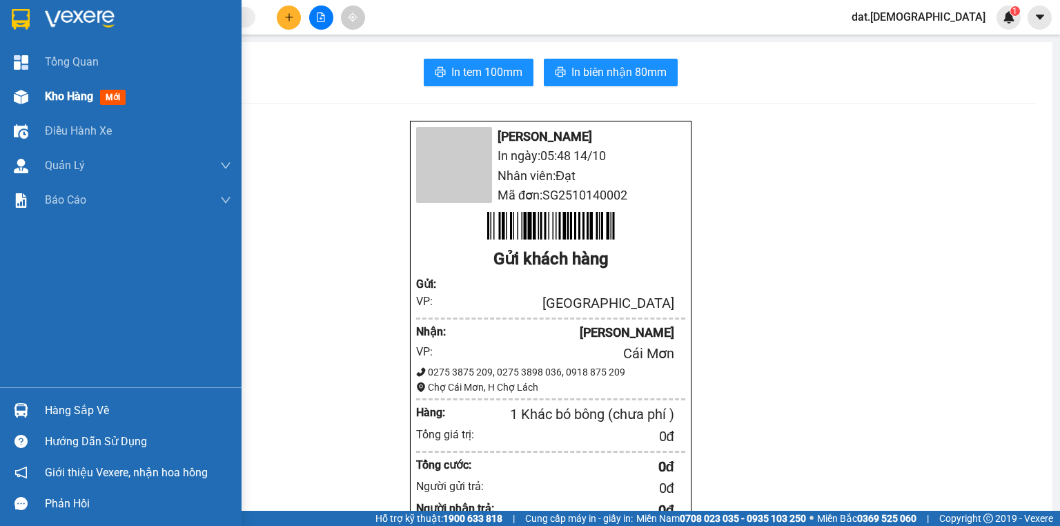
click at [121, 97] on span "mới" at bounding box center [113, 97] width 26 height 15
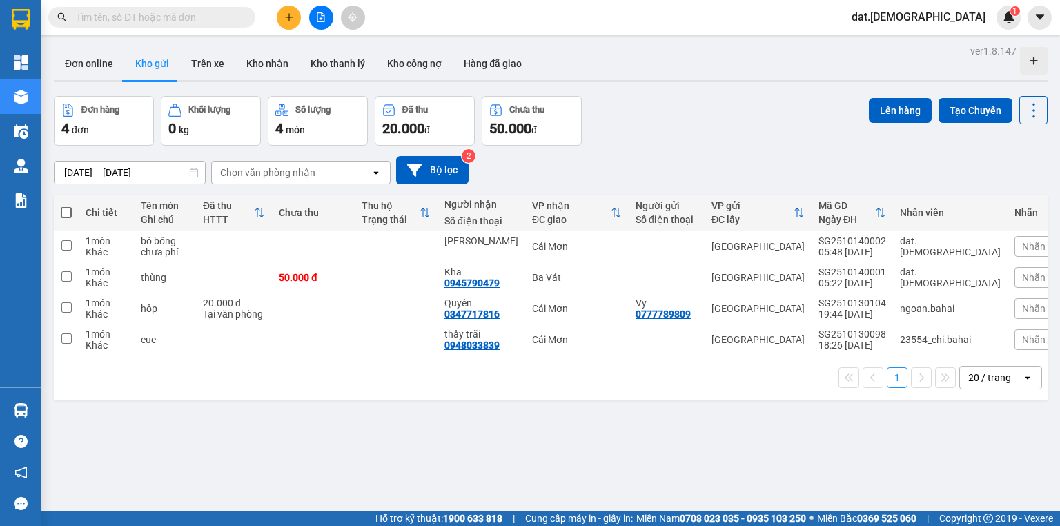
click at [70, 212] on span at bounding box center [66, 212] width 11 height 11
click at [66, 206] on input "checkbox" at bounding box center [66, 206] width 0 height 0
checkbox input "true"
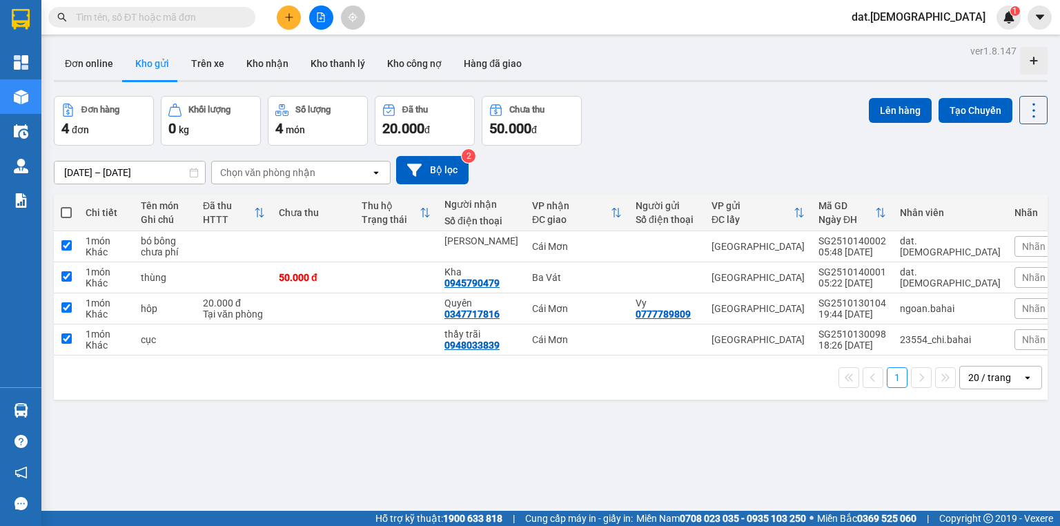
checkbox input "true"
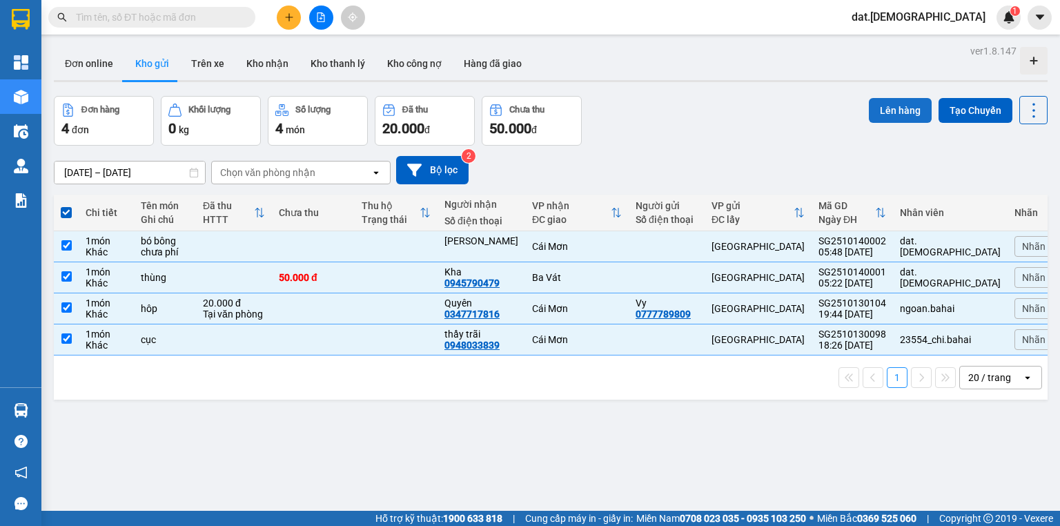
click at [905, 106] on button "Lên hàng" at bounding box center [899, 110] width 63 height 25
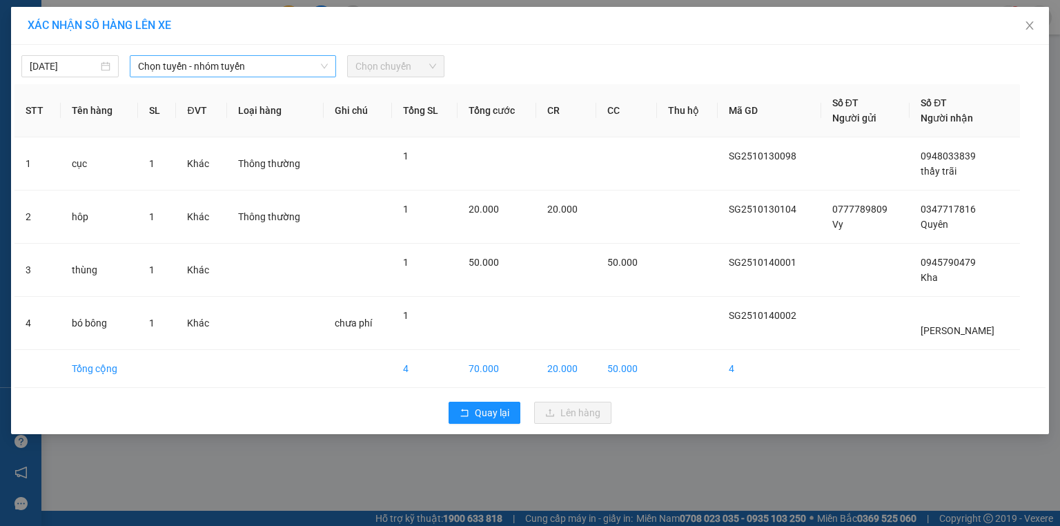
click at [286, 68] on span "Chọn tuyến - nhóm tuyến" at bounding box center [233, 66] width 190 height 21
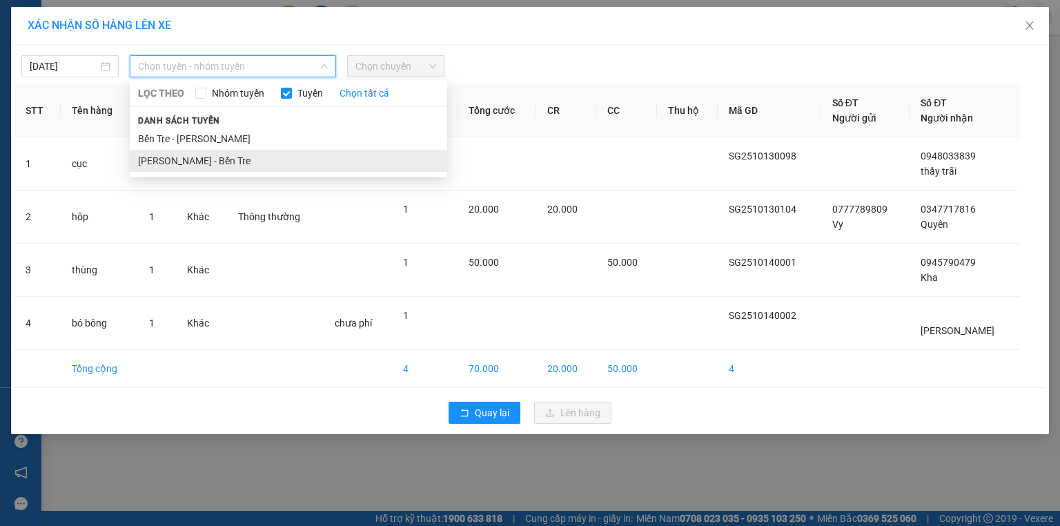
click at [205, 159] on li "[PERSON_NAME] - Bến Tre" at bounding box center [288, 161] width 317 height 22
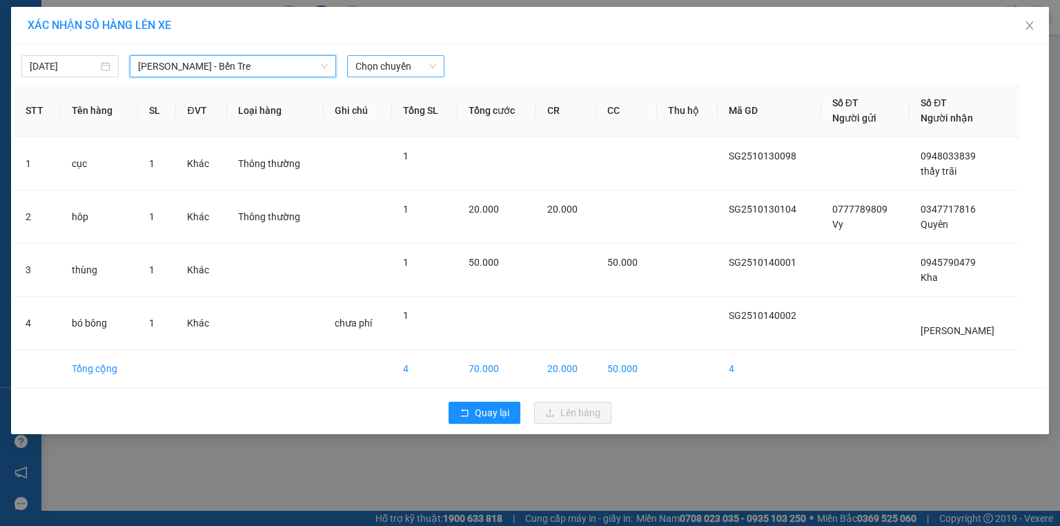
click at [397, 63] on span "Chọn chuyến" at bounding box center [395, 66] width 81 height 21
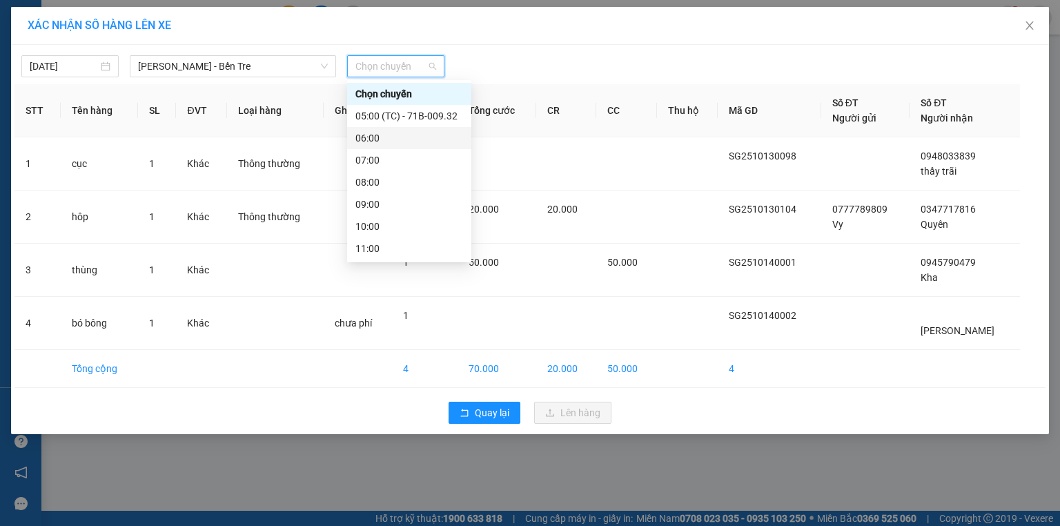
click at [381, 139] on div "06:00" at bounding box center [409, 137] width 108 height 15
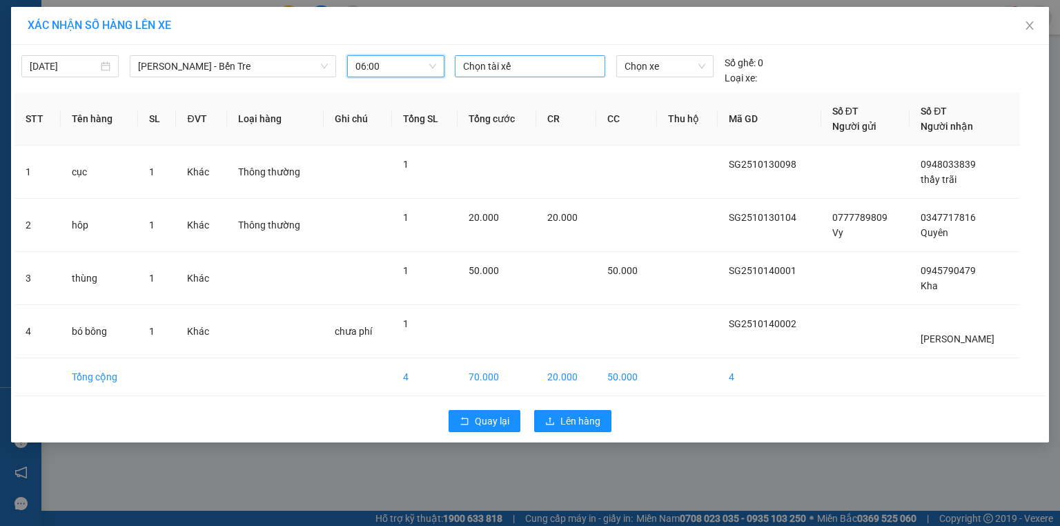
click at [491, 61] on div at bounding box center [529, 66] width 143 height 17
type input "binh"
click at [494, 117] on div "Bình Nhỏ" at bounding box center [558, 115] width 190 height 15
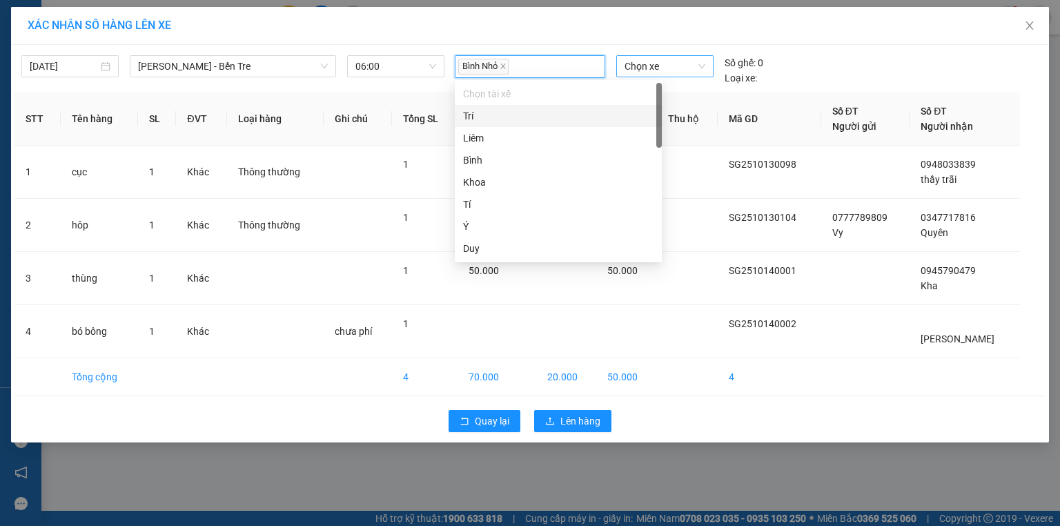
click at [650, 63] on span "Chọn xe" at bounding box center [664, 66] width 80 height 21
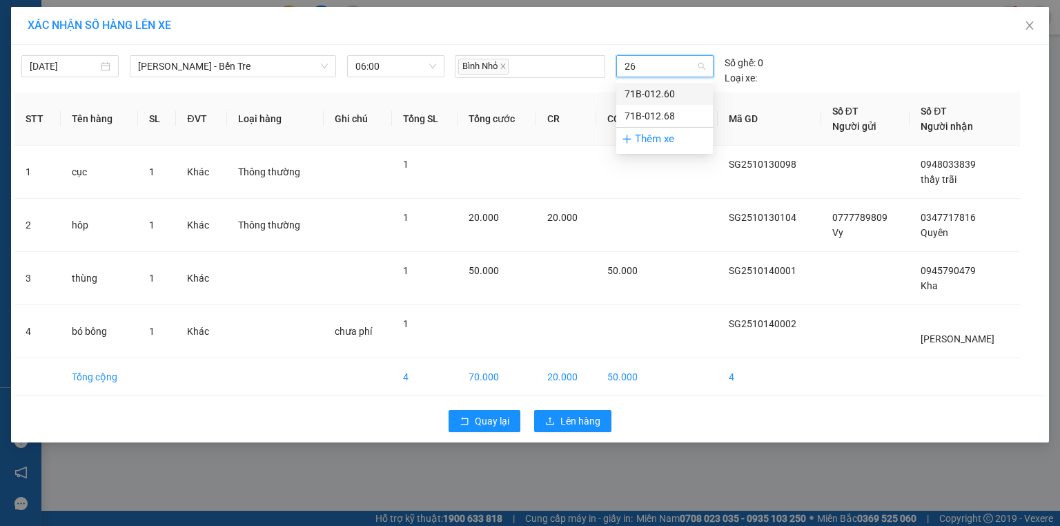
type input "268"
click at [650, 96] on div "71B-012.68" at bounding box center [664, 93] width 80 height 15
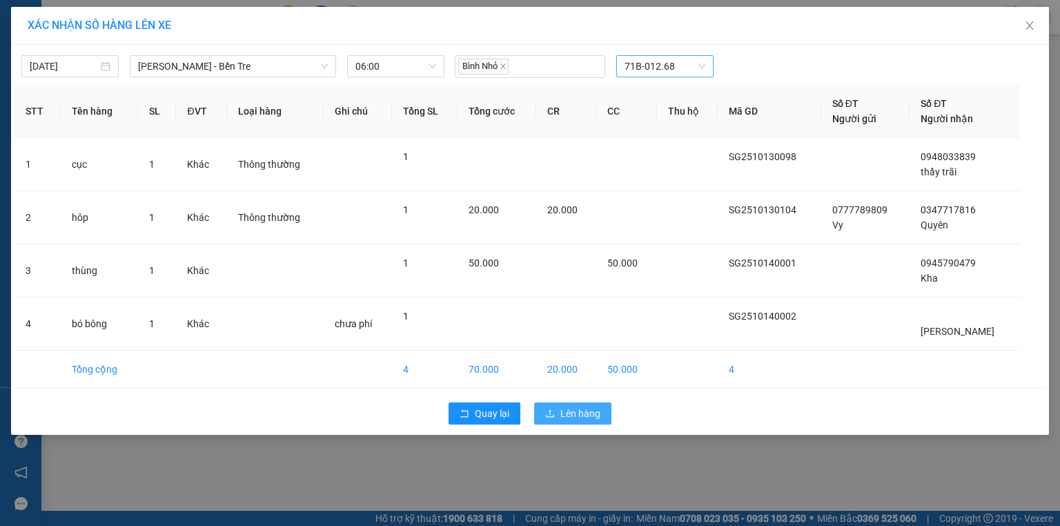
click at [584, 408] on span "Lên hàng" at bounding box center [580, 413] width 40 height 15
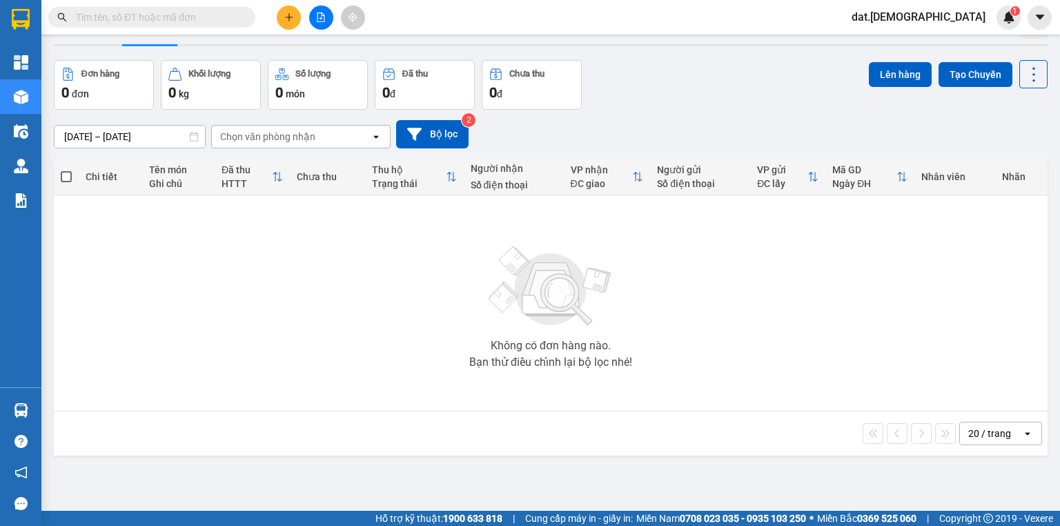
scroll to position [55, 0]
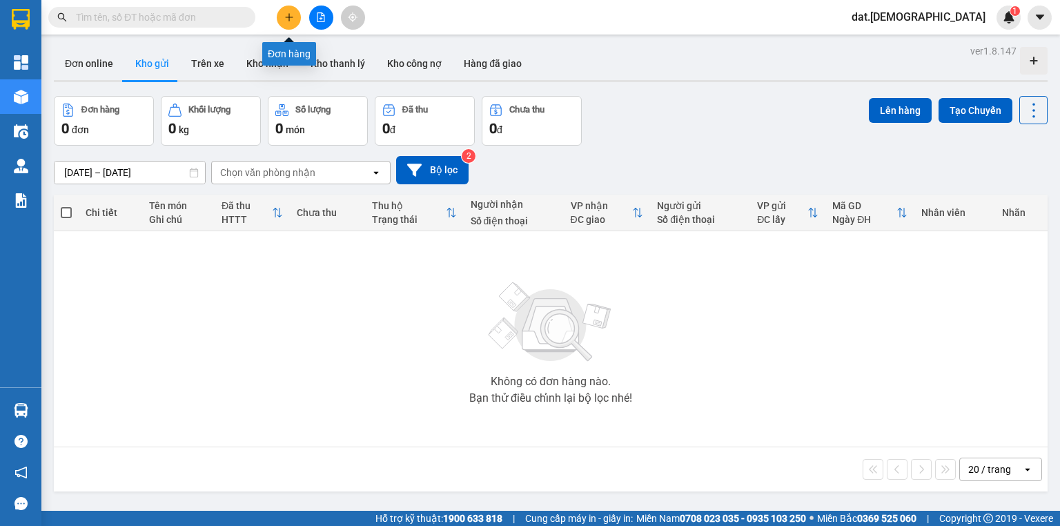
click at [287, 11] on button at bounding box center [289, 18] width 24 height 24
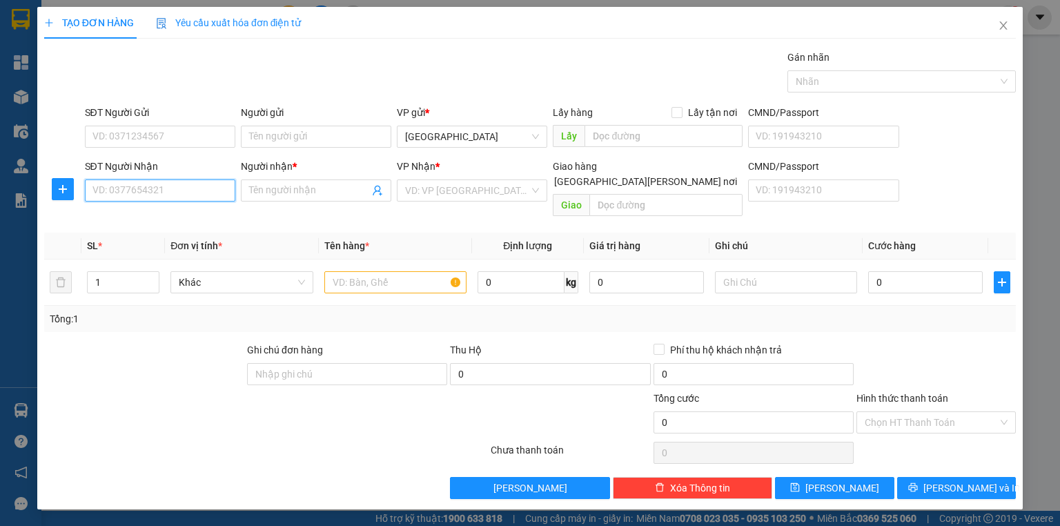
click at [152, 192] on input "SĐT Người Nhận" at bounding box center [160, 190] width 150 height 22
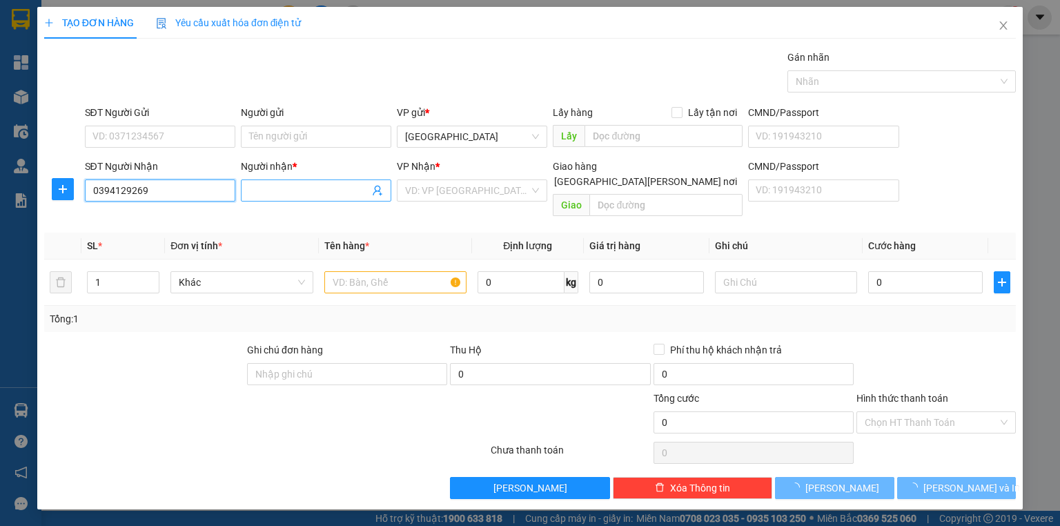
type input "0394129269"
click at [270, 186] on input "Người nhận *" at bounding box center [309, 190] width 120 height 15
type input "Phụng"
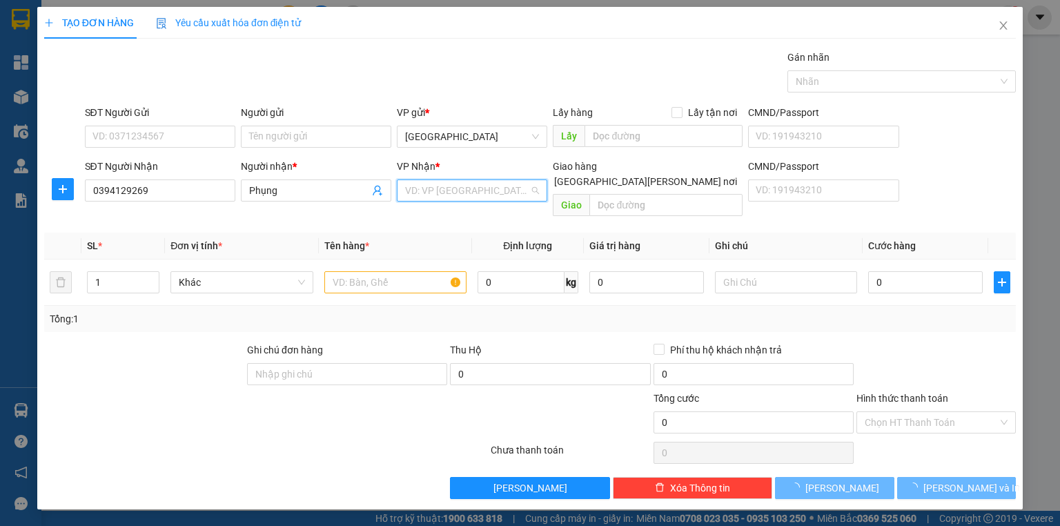
click at [444, 188] on input "search" at bounding box center [467, 190] width 124 height 21
click at [428, 242] on div "Ba Vát" at bounding box center [472, 239] width 134 height 15
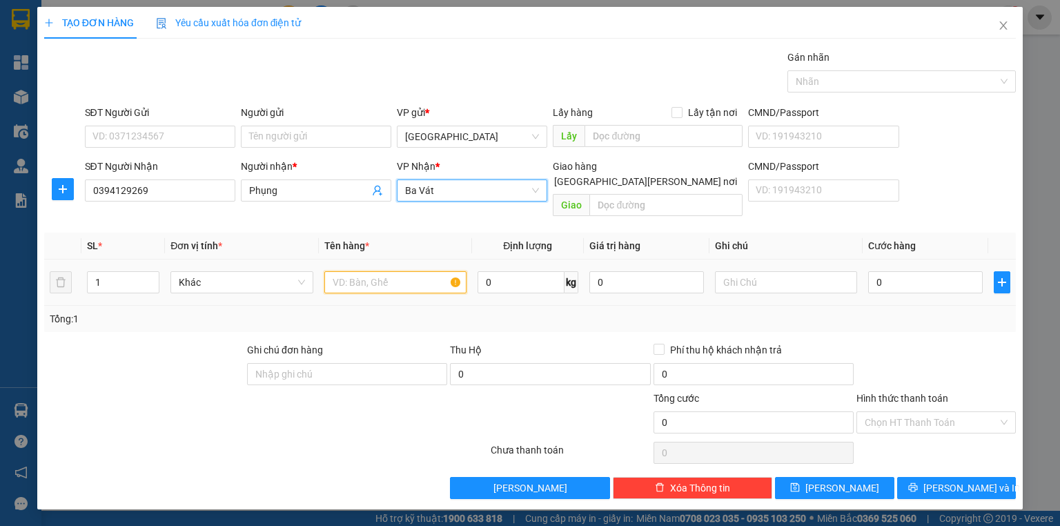
click at [355, 271] on input "text" at bounding box center [395, 282] width 142 height 22
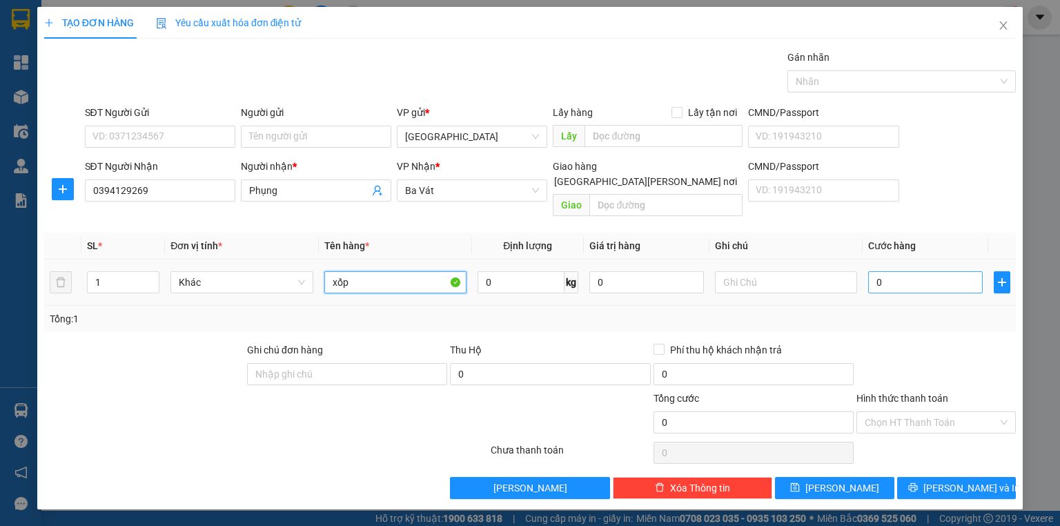
type input "xốp"
click at [908, 271] on input "0" at bounding box center [925, 282] width 115 height 22
type input "2"
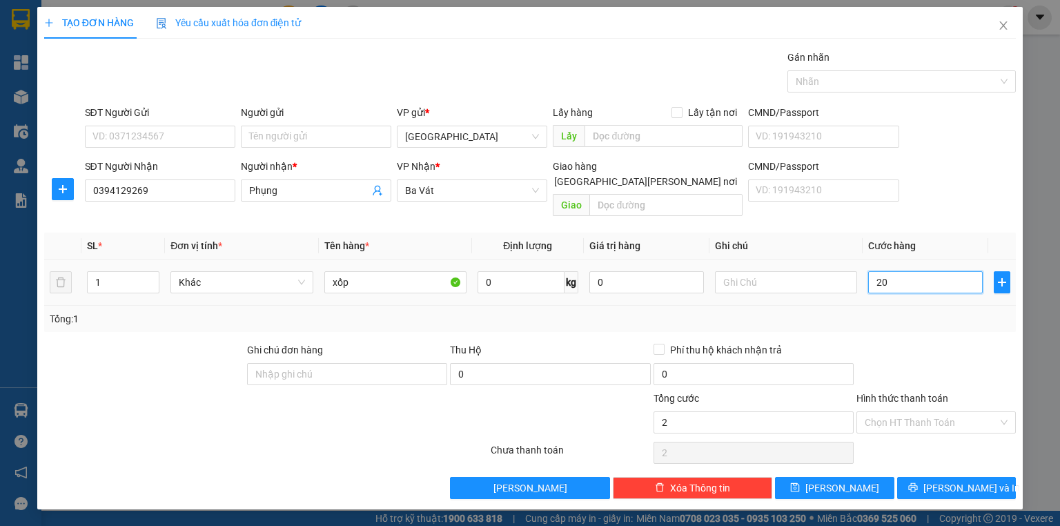
type input "202"
type input "2.020"
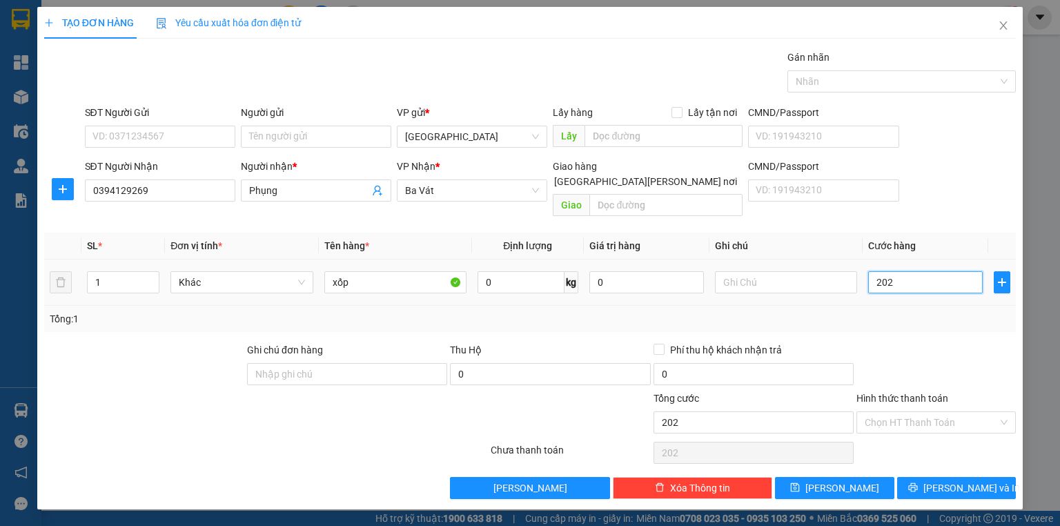
type input "2.020"
type input "20.200"
drag, startPoint x: 908, startPoint y: 268, endPoint x: 864, endPoint y: 271, distance: 44.3
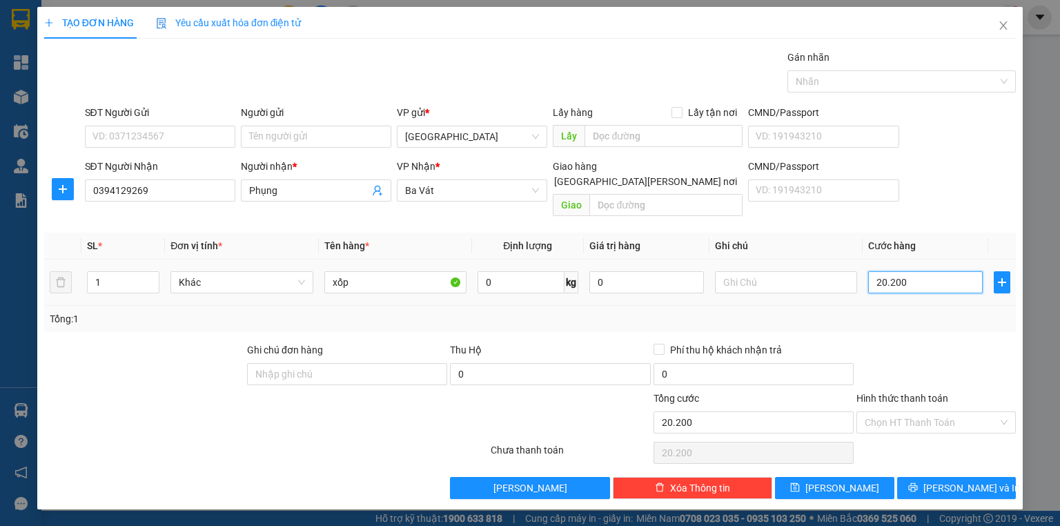
click at [866, 273] on td "20.200" at bounding box center [925, 282] width 126 height 46
type input "2"
type input "20"
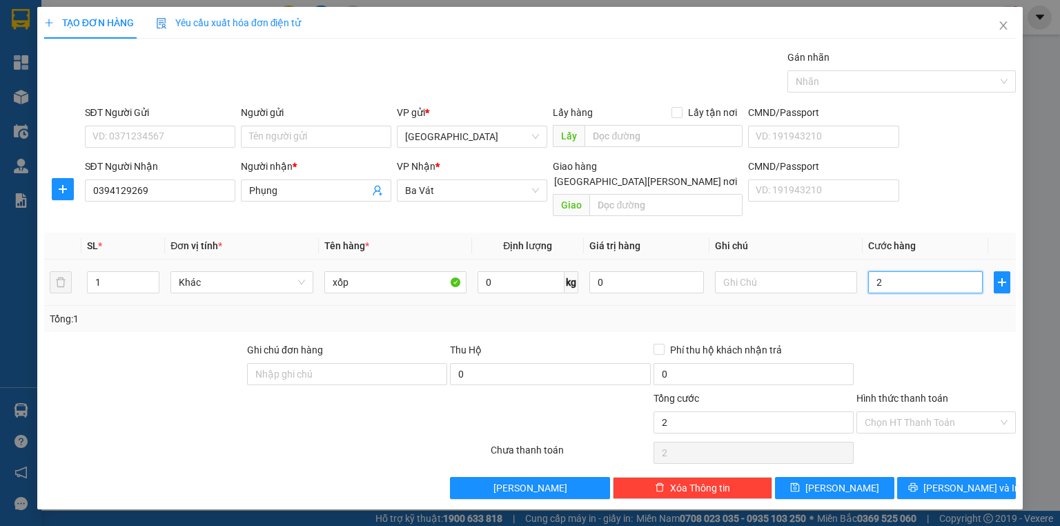
type input "20"
type input "200"
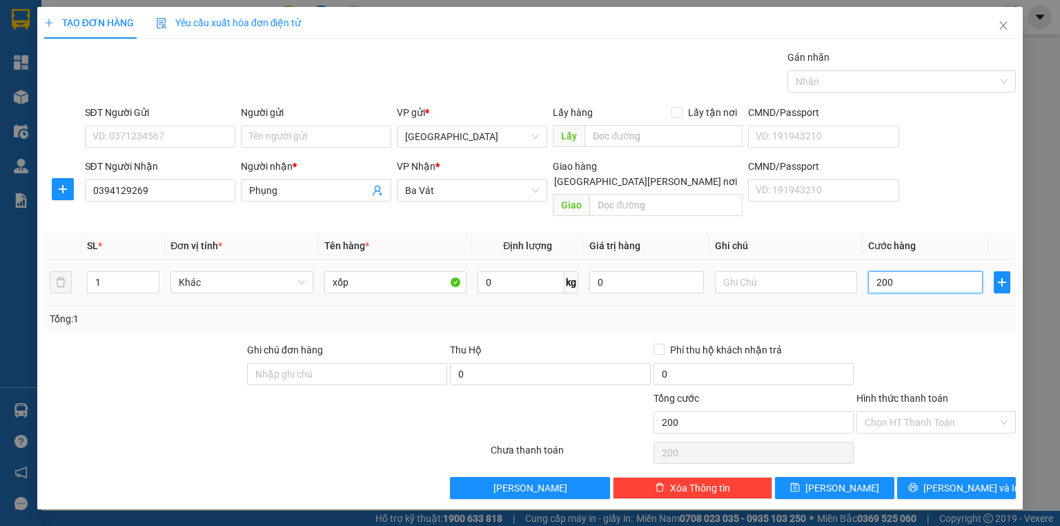
type input "2.000"
type input "20.000"
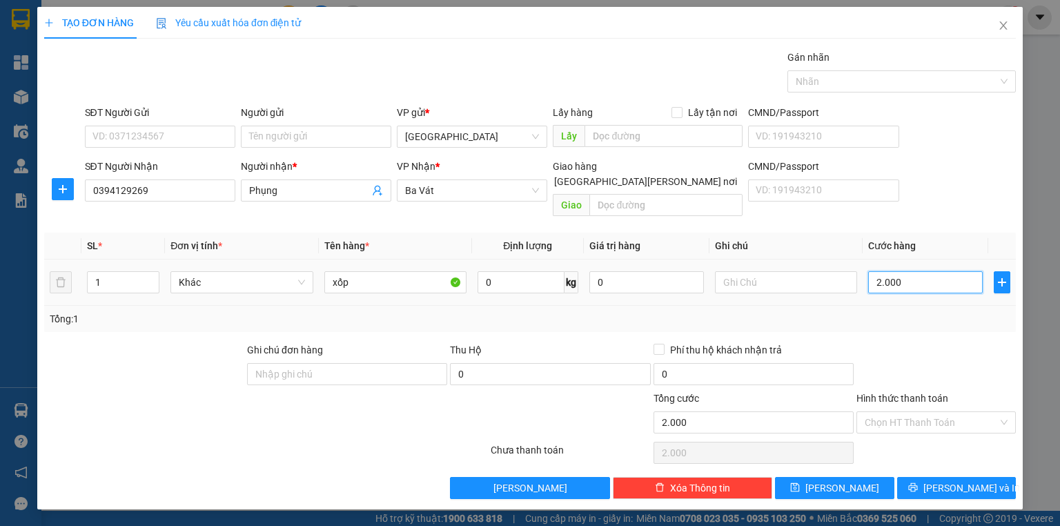
type input "20.000"
click at [896, 412] on input "Hình thức thanh toán" at bounding box center [930, 422] width 133 height 21
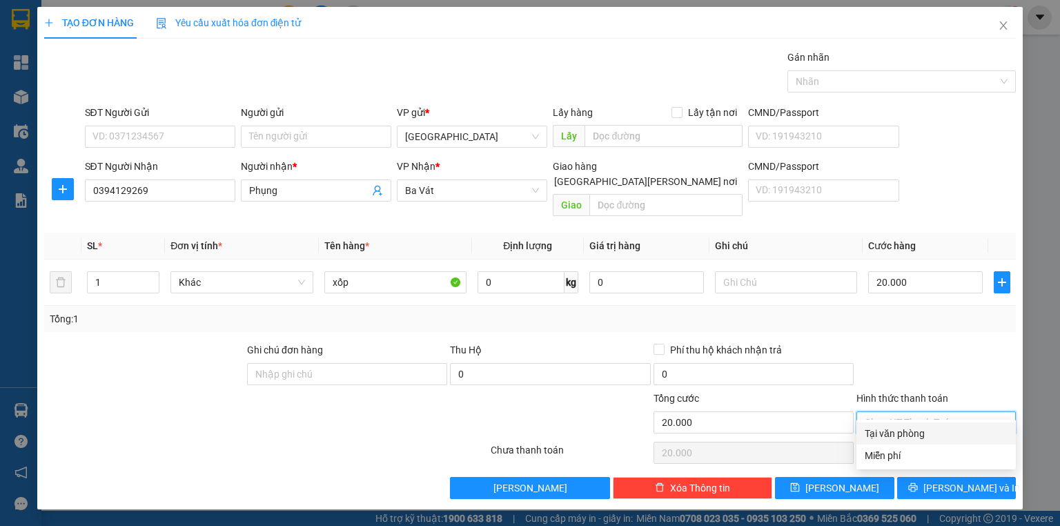
click at [888, 430] on div "Tại văn phòng" at bounding box center [935, 433] width 143 height 15
type input "0"
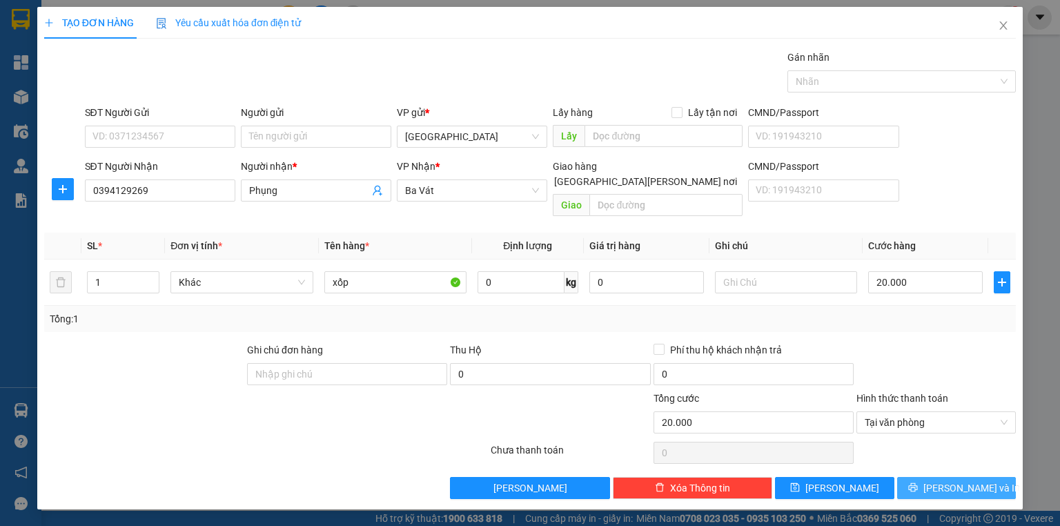
click at [905, 477] on button "Lưu và In" at bounding box center [956, 488] width 119 height 22
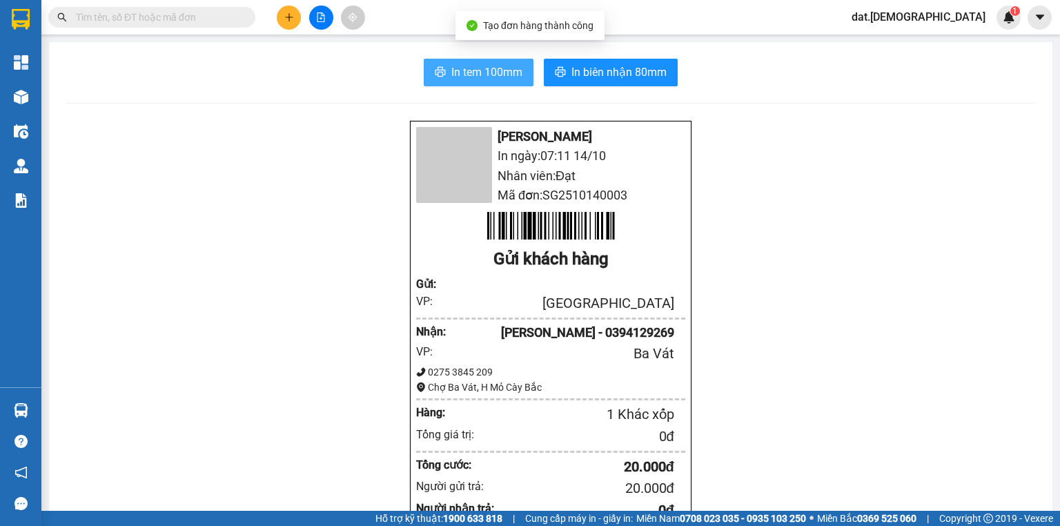
click at [458, 74] on span "In tem 100mm" at bounding box center [486, 71] width 71 height 17
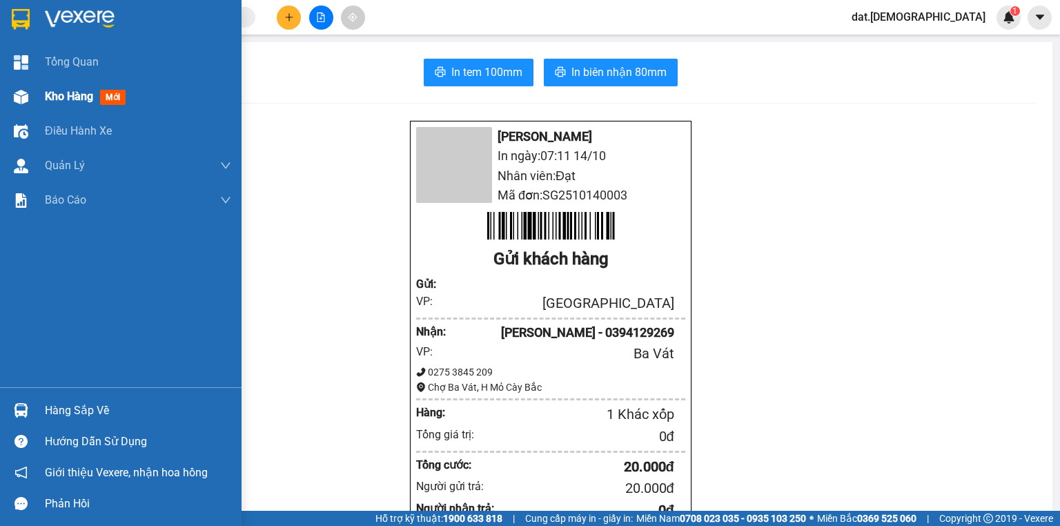
click at [115, 93] on span "mới" at bounding box center [113, 97] width 26 height 15
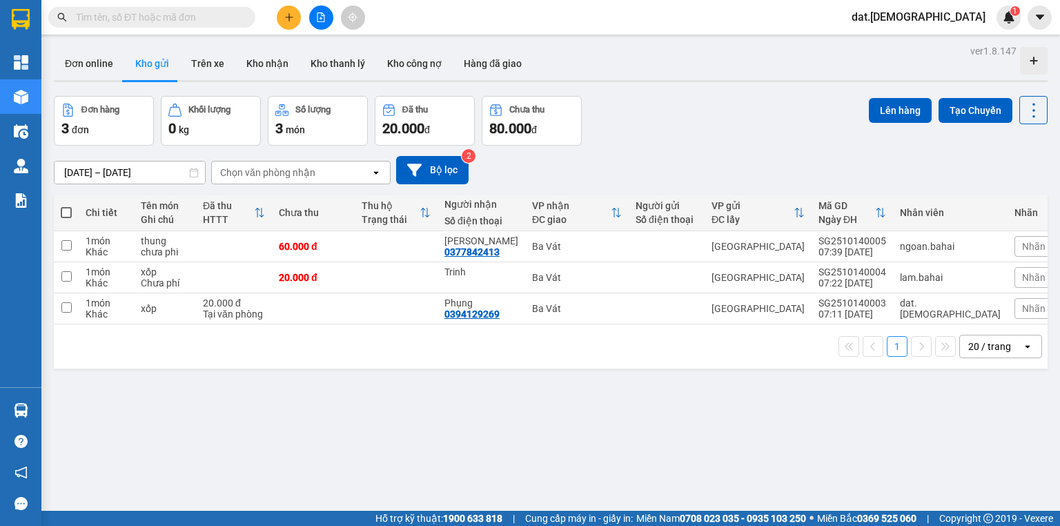
click at [67, 213] on span at bounding box center [66, 212] width 11 height 11
click at [66, 206] on input "checkbox" at bounding box center [66, 206] width 0 height 0
checkbox input "true"
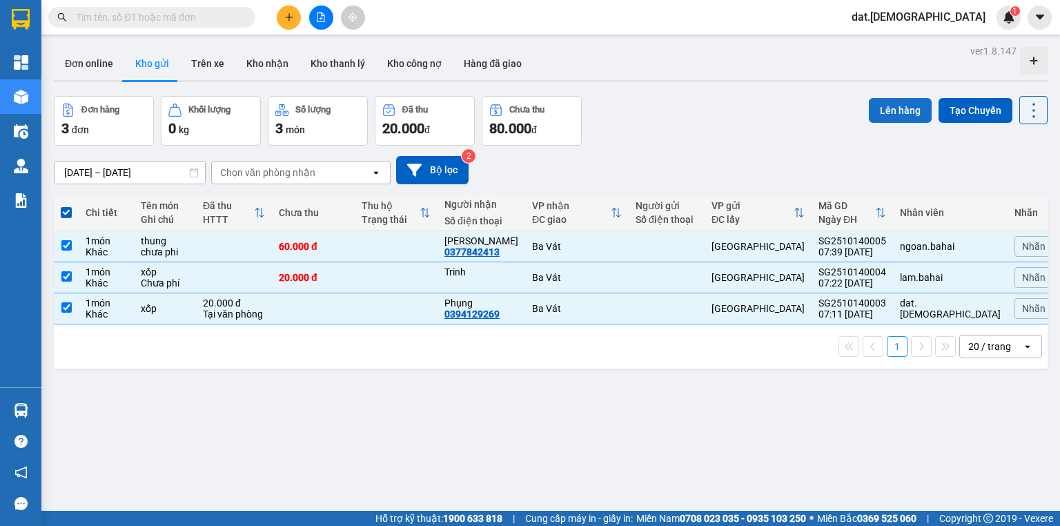
click at [888, 108] on button "Lên hàng" at bounding box center [899, 110] width 63 height 25
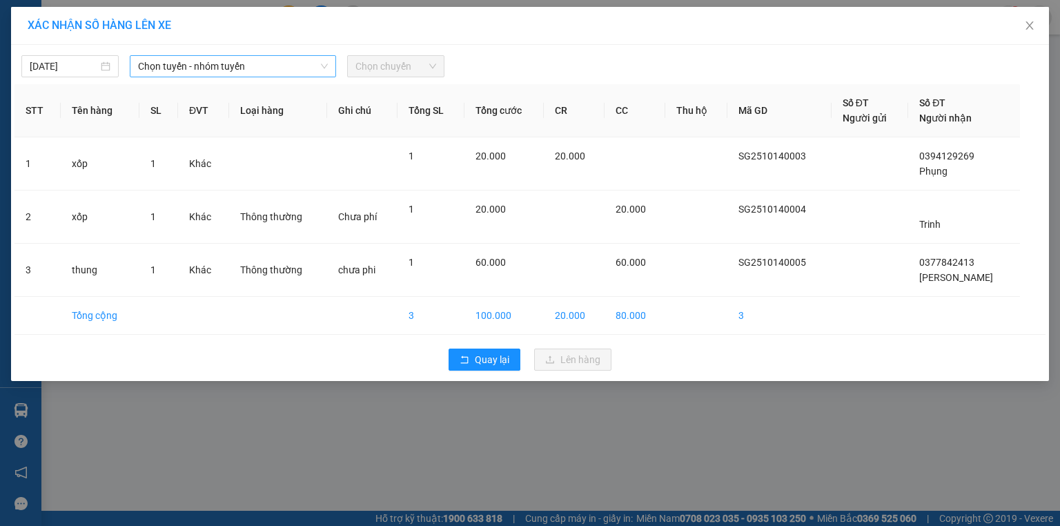
click at [259, 66] on span "Chọn tuyến - nhóm tuyến" at bounding box center [233, 66] width 190 height 21
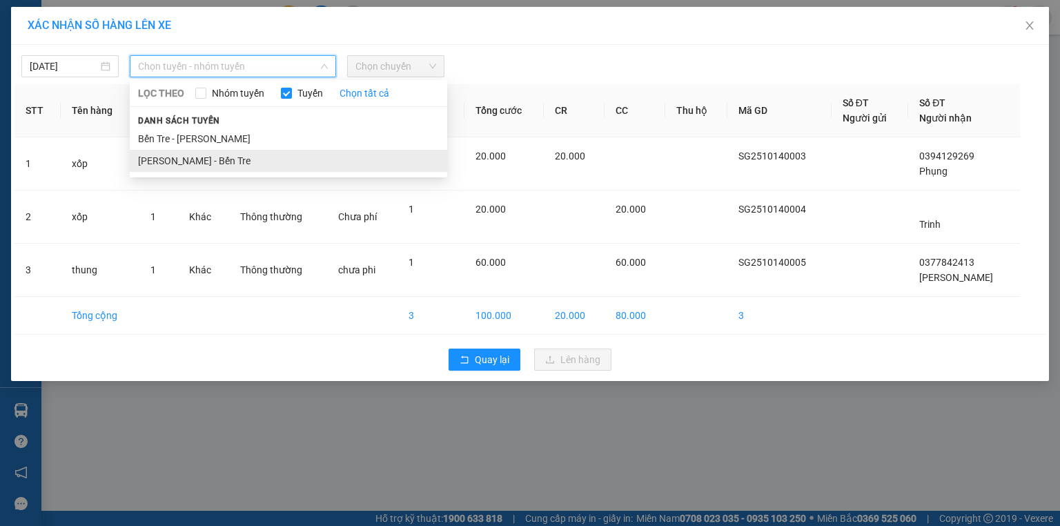
click at [221, 159] on li "[PERSON_NAME] - Bến Tre" at bounding box center [288, 161] width 317 height 22
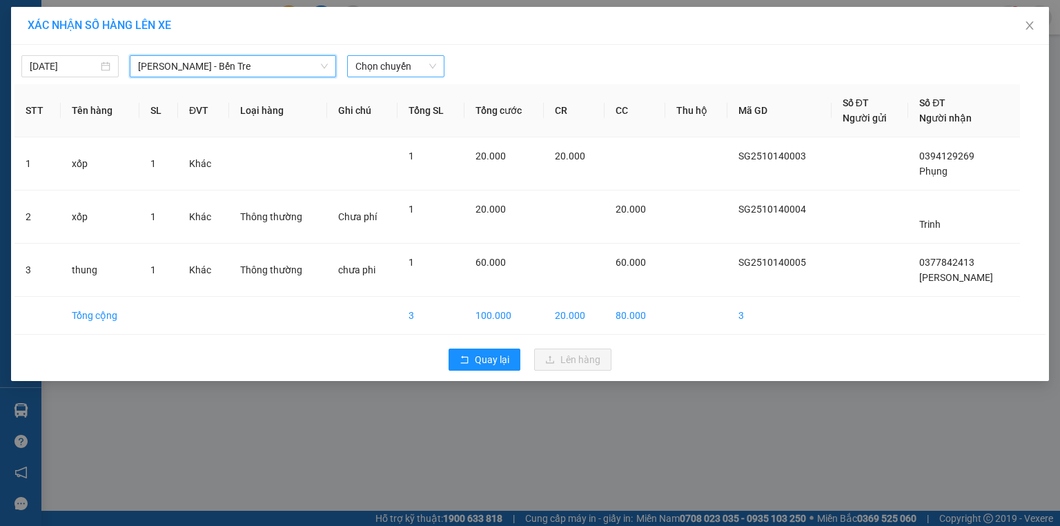
click at [409, 61] on span "Chọn chuyến" at bounding box center [395, 66] width 81 height 21
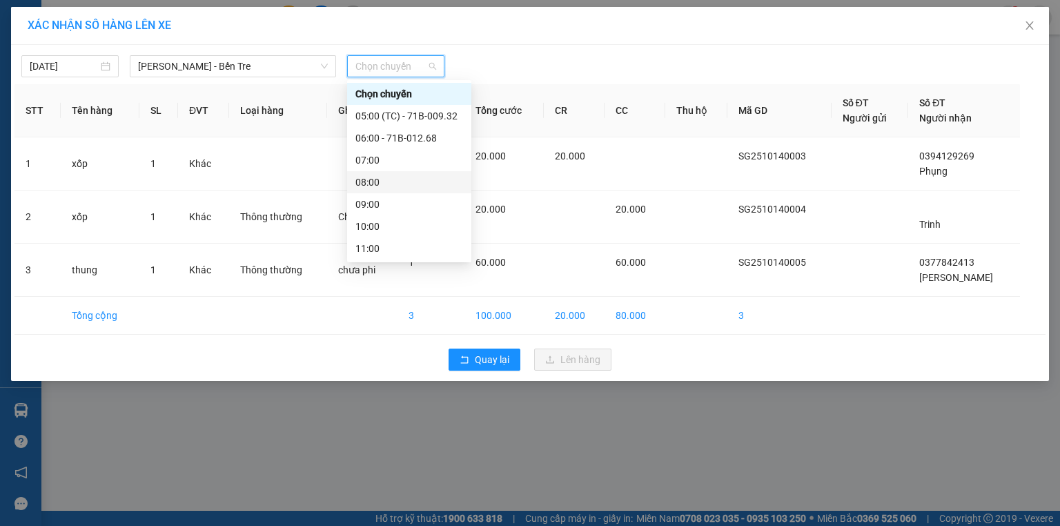
click at [376, 179] on div "08:00" at bounding box center [409, 182] width 108 height 15
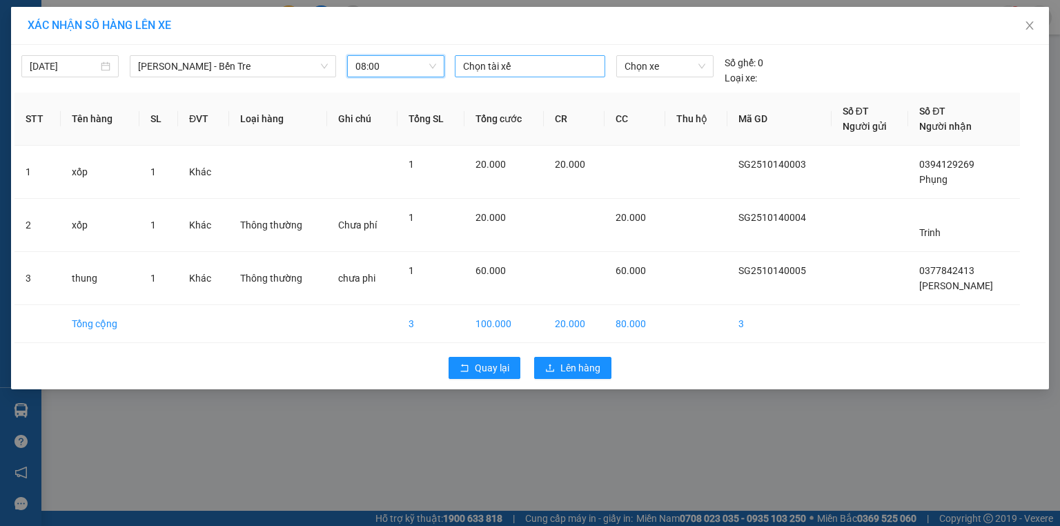
click at [488, 66] on div at bounding box center [529, 66] width 143 height 17
type input "thien"
click at [476, 97] on div "Thiện" at bounding box center [558, 93] width 190 height 15
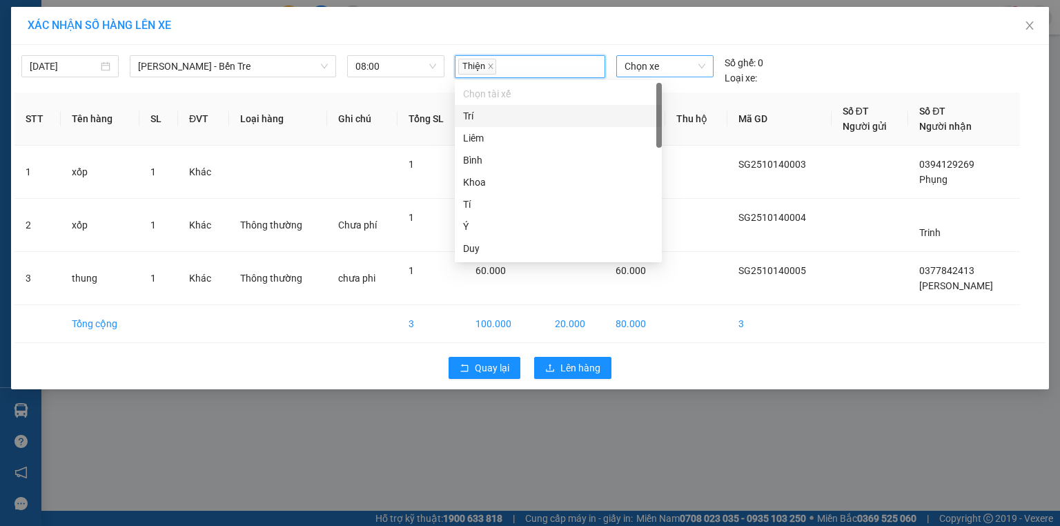
click at [659, 72] on span "Chọn xe" at bounding box center [664, 66] width 80 height 21
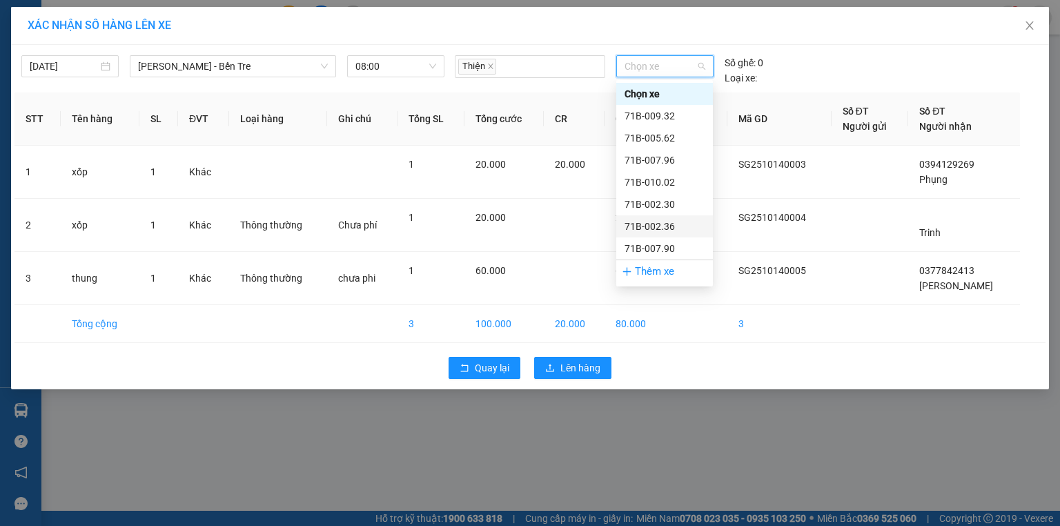
click at [668, 228] on div "71B-002.36" at bounding box center [664, 226] width 80 height 15
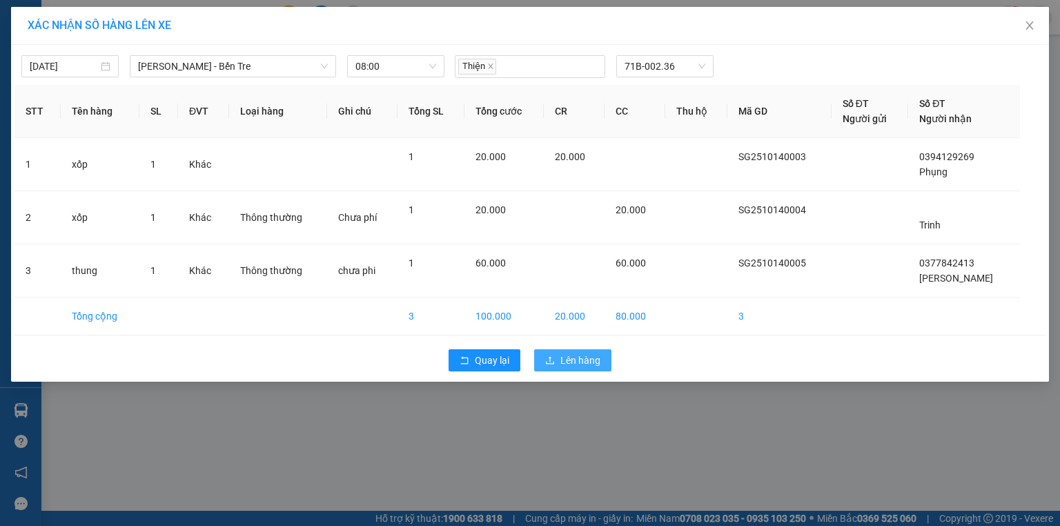
click at [581, 363] on span "Lên hàng" at bounding box center [580, 360] width 40 height 15
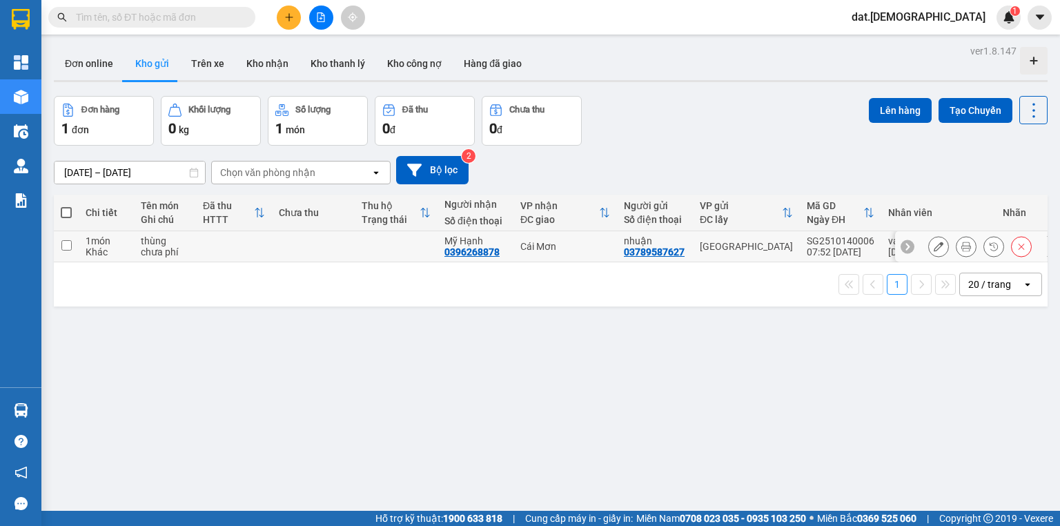
click at [386, 250] on td at bounding box center [396, 246] width 83 height 31
checkbox input "true"
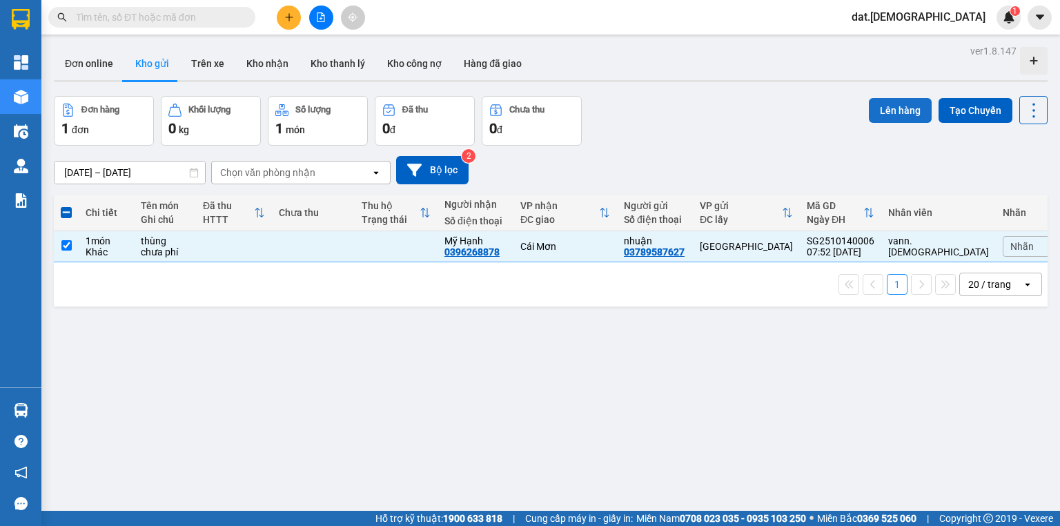
click at [883, 108] on button "Lên hàng" at bounding box center [899, 110] width 63 height 25
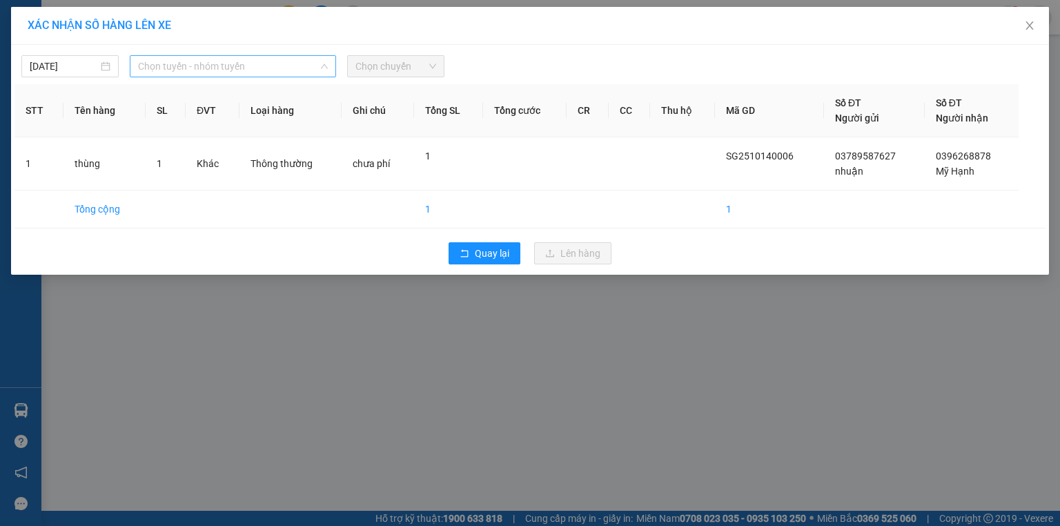
click at [245, 66] on span "Chọn tuyến - nhóm tuyến" at bounding box center [233, 66] width 190 height 21
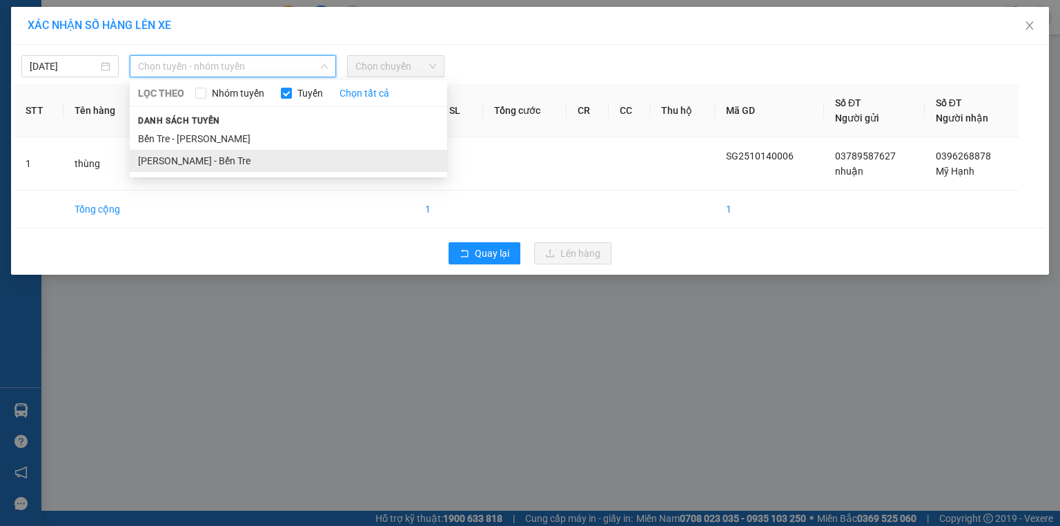
click at [220, 157] on li "[PERSON_NAME] - Bến Tre" at bounding box center [288, 161] width 317 height 22
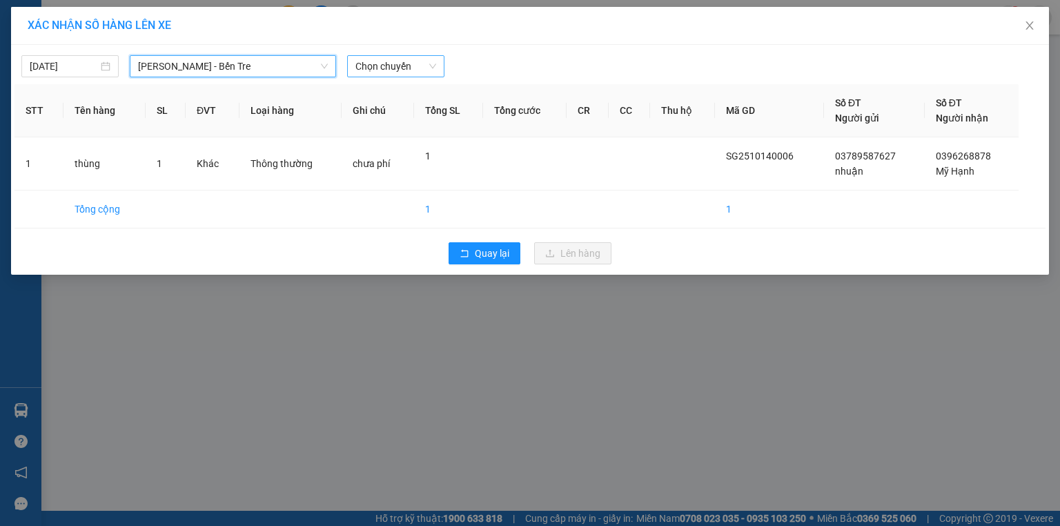
click at [403, 68] on span "Chọn chuyến" at bounding box center [395, 66] width 81 height 21
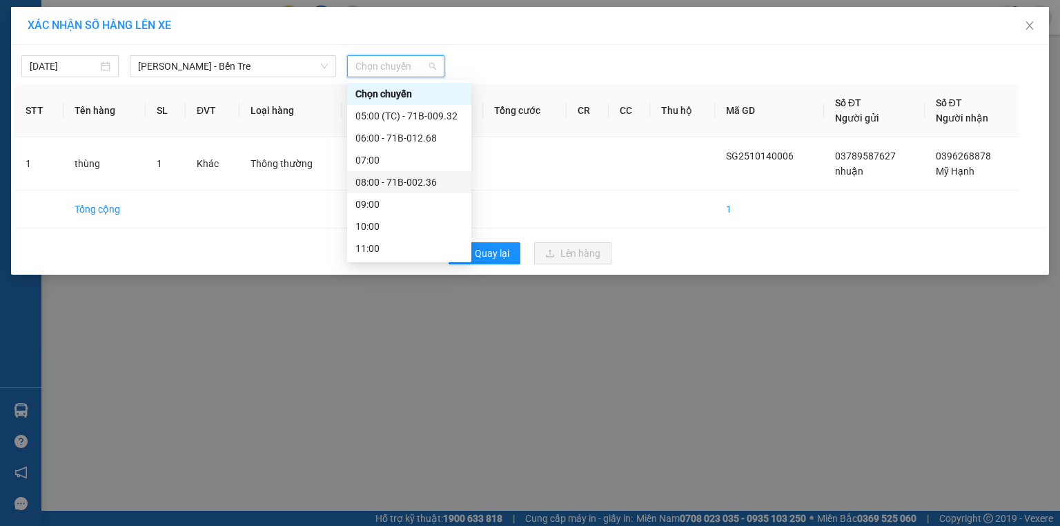
click at [390, 175] on div "08:00 - 71B-002.36" at bounding box center [409, 182] width 108 height 15
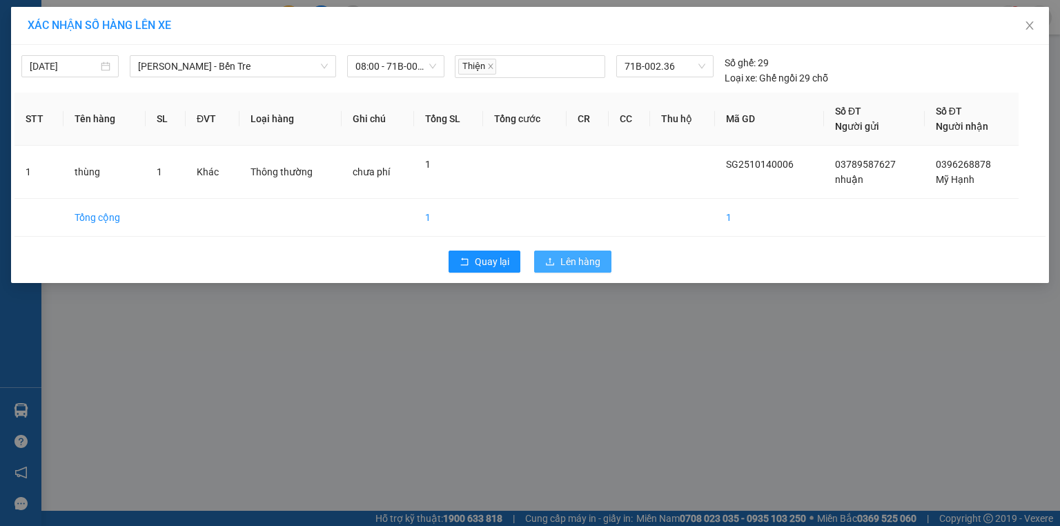
click at [584, 260] on span "Lên hàng" at bounding box center [580, 261] width 40 height 15
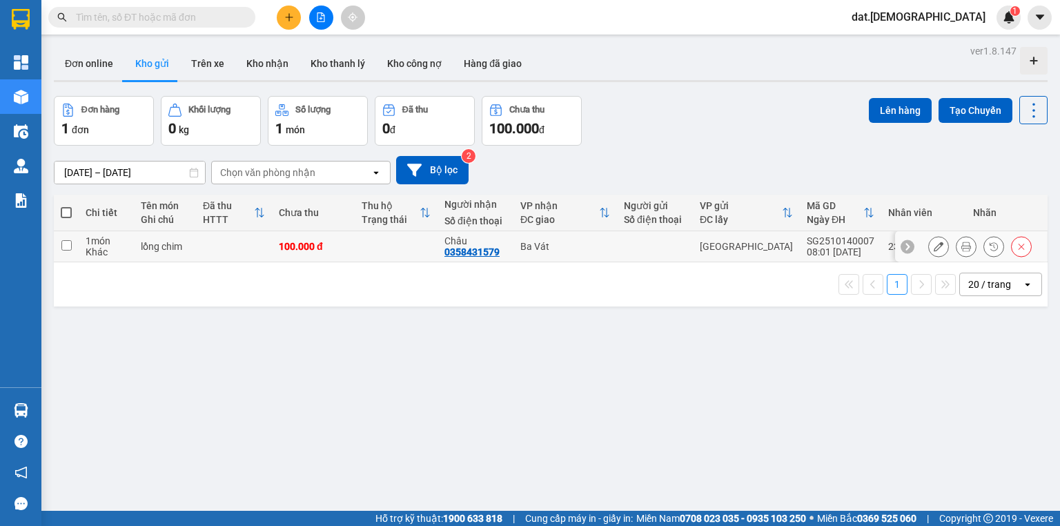
click at [386, 237] on td at bounding box center [396, 246] width 83 height 31
checkbox input "true"
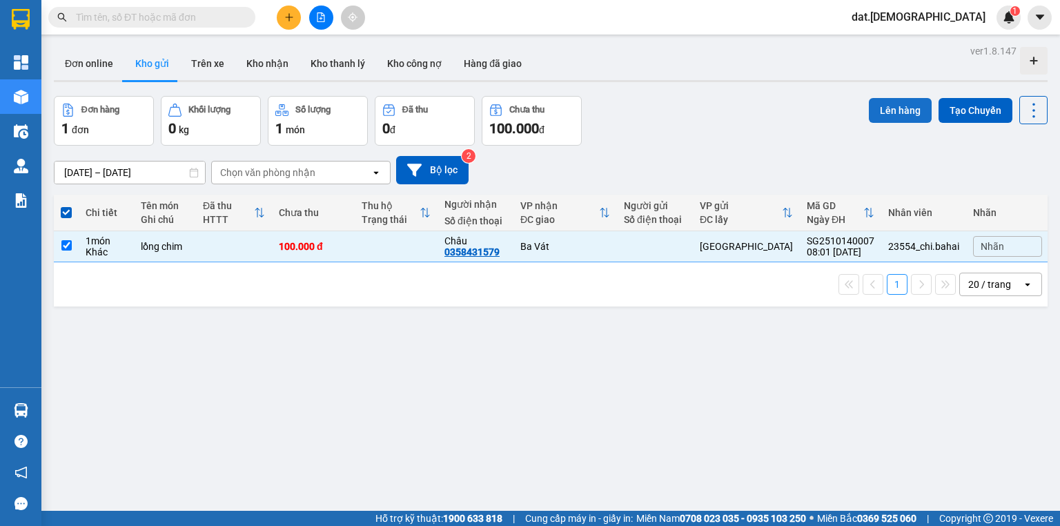
click at [902, 104] on button "Lên hàng" at bounding box center [899, 110] width 63 height 25
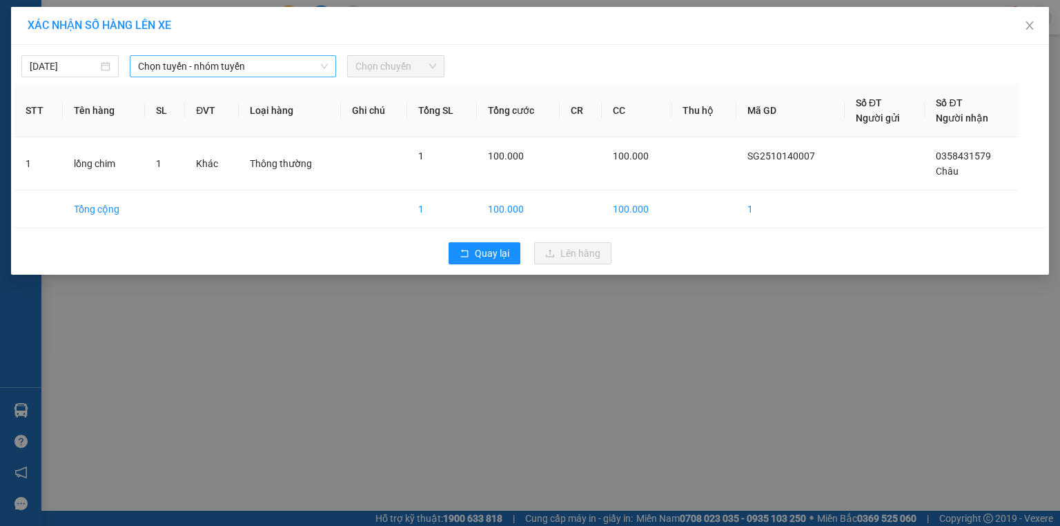
click at [277, 58] on span "Chọn tuyến - nhóm tuyến" at bounding box center [233, 66] width 190 height 21
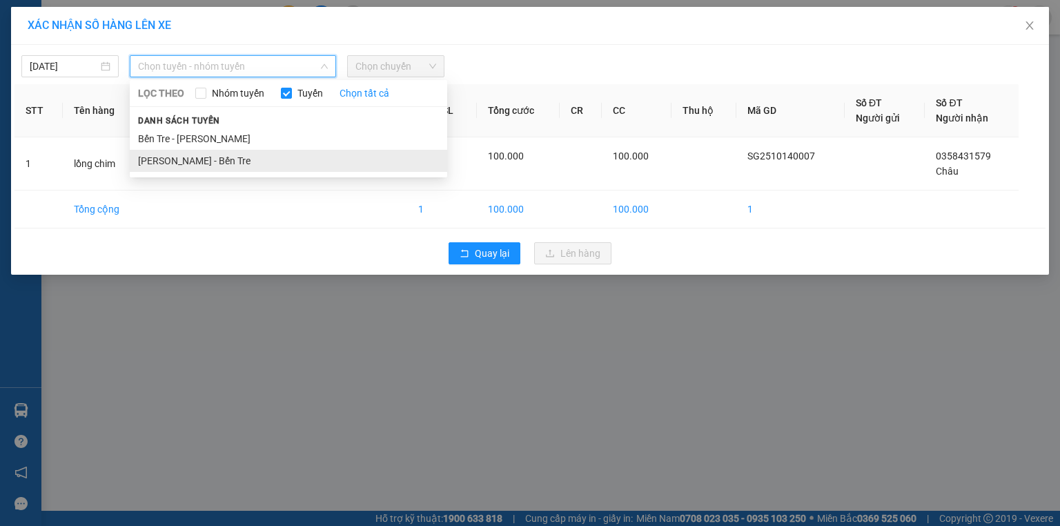
click at [232, 157] on li "[PERSON_NAME] - Bến Tre" at bounding box center [288, 161] width 317 height 22
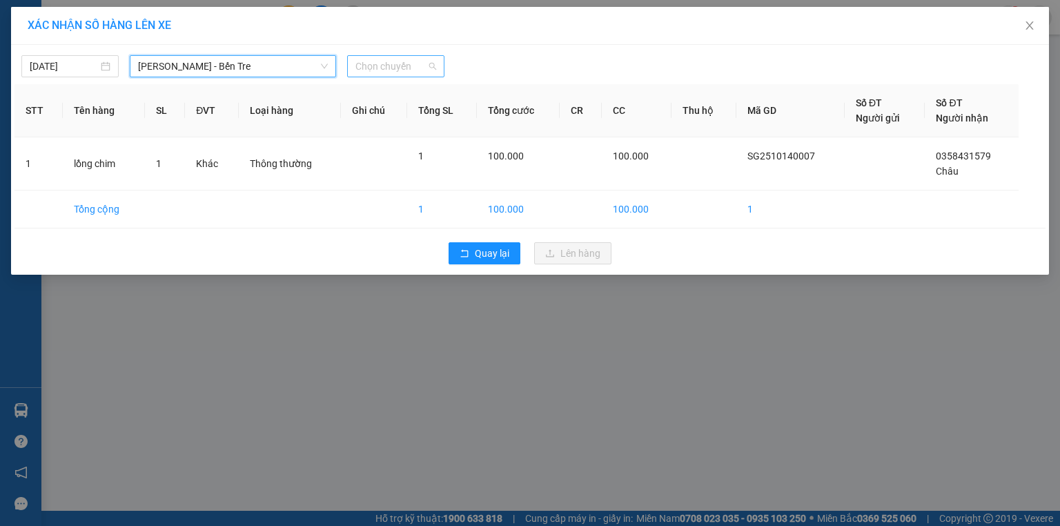
click at [433, 59] on span "Chọn chuyến" at bounding box center [395, 66] width 81 height 21
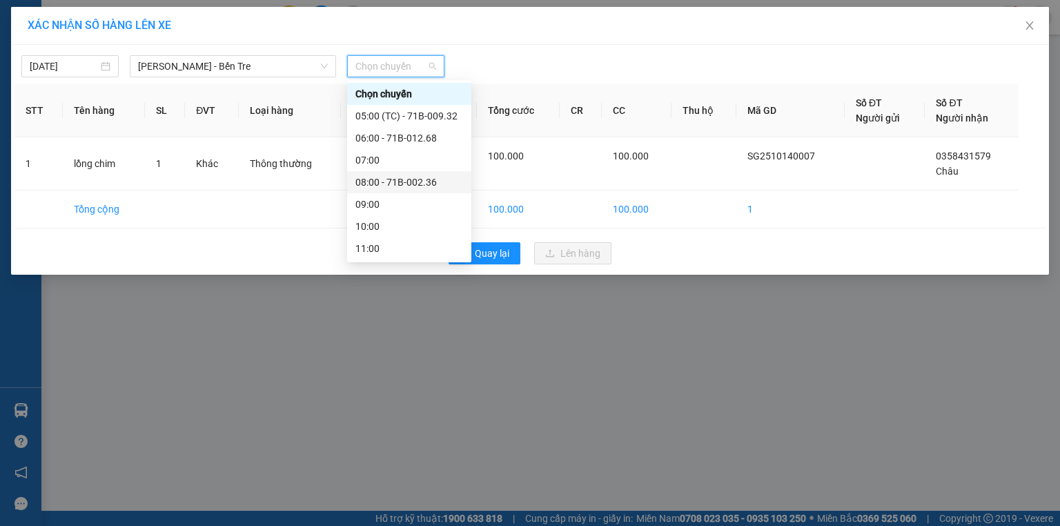
click at [406, 178] on div "08:00 - 71B-002.36" at bounding box center [409, 182] width 108 height 15
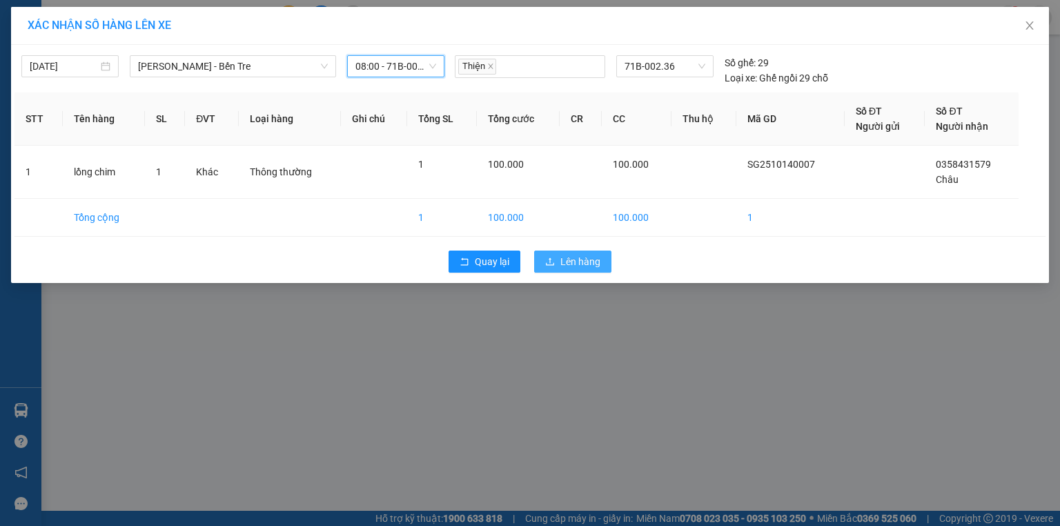
click at [579, 265] on span "Lên hàng" at bounding box center [580, 261] width 40 height 15
